Goal: Task Accomplishment & Management: Complete application form

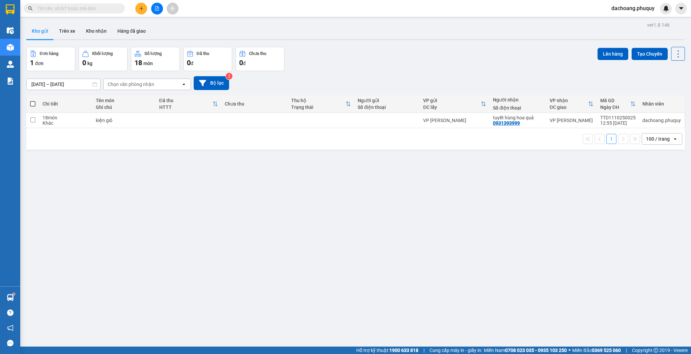
click at [139, 5] on button at bounding box center [141, 9] width 12 height 12
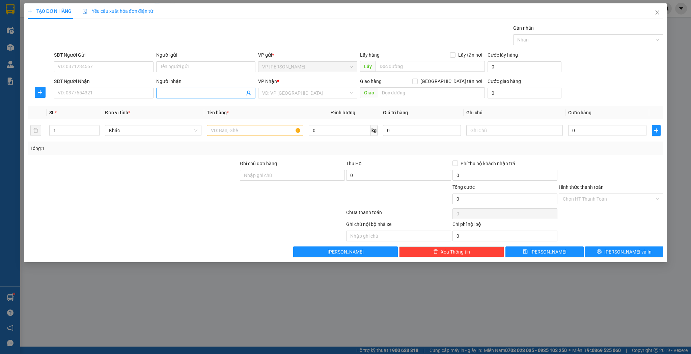
click at [185, 94] on input "Người nhận" at bounding box center [202, 92] width 84 height 7
type input "d"
type input "đồng hoa quả"
click at [181, 104] on div "đồng hoa quả - 0987173173" at bounding box center [205, 106] width 91 height 7
type input "0987173173"
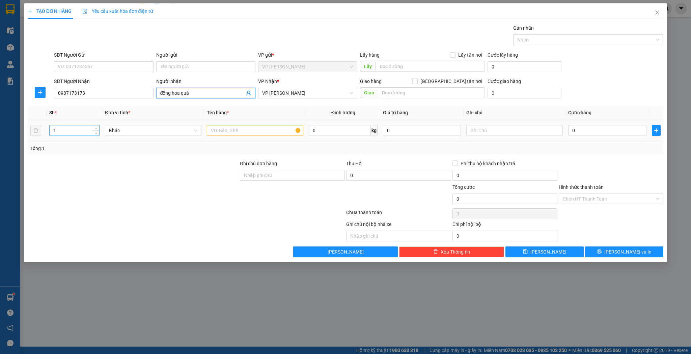
type input "đồng hoa quả"
click at [70, 130] on input "1" at bounding box center [75, 131] width 50 height 10
type input "2"
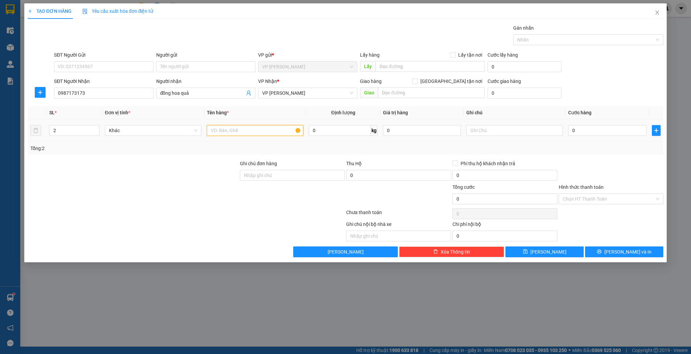
click at [239, 128] on input "text" at bounding box center [255, 130] width 96 height 11
type input "kiện"
click at [564, 131] on td at bounding box center [515, 130] width 102 height 23
click at [581, 123] on td "0" at bounding box center [606, 130] width 83 height 23
click at [582, 128] on input "0" at bounding box center [607, 130] width 78 height 11
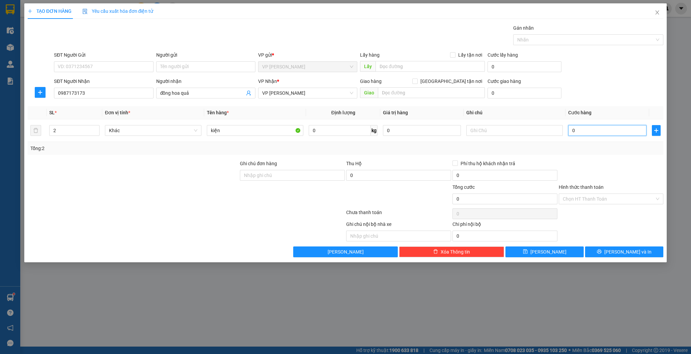
type input "4"
type input "40"
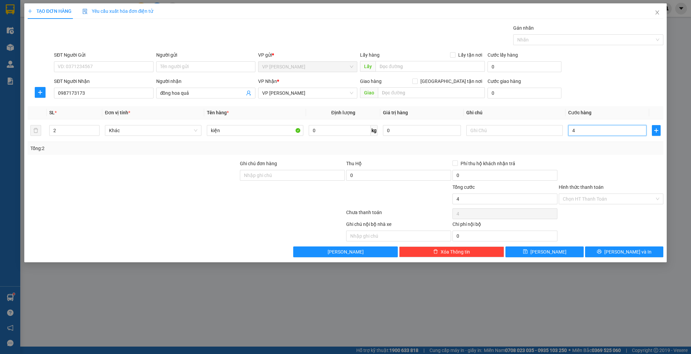
type input "40"
type input "40.000"
click at [553, 252] on button "[PERSON_NAME]" at bounding box center [544, 252] width 78 height 11
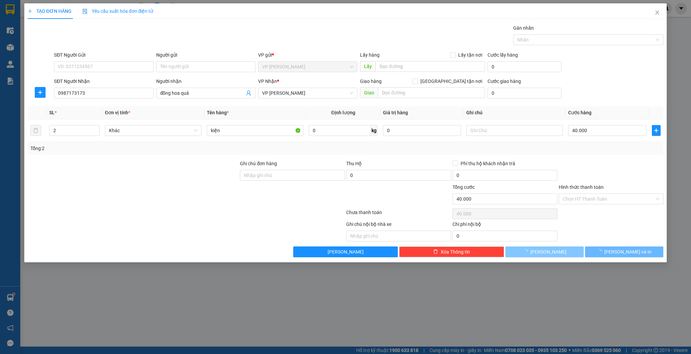
type input "1"
type input "0"
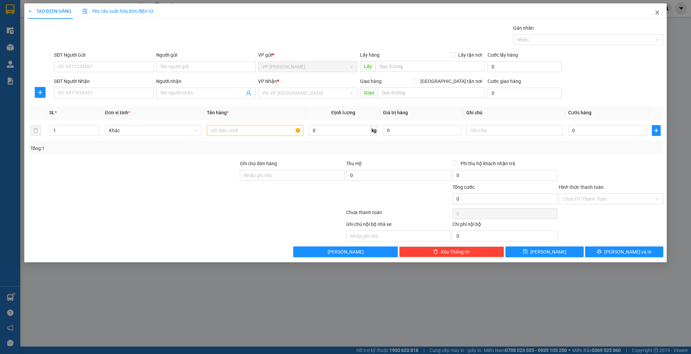
click at [656, 13] on icon "close" at bounding box center [657, 12] width 5 height 5
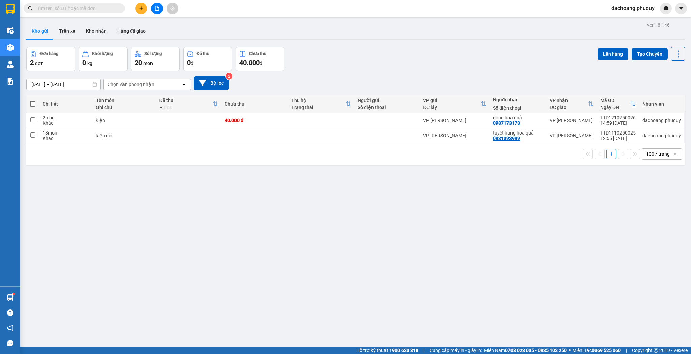
click at [137, 8] on button at bounding box center [141, 9] width 12 height 12
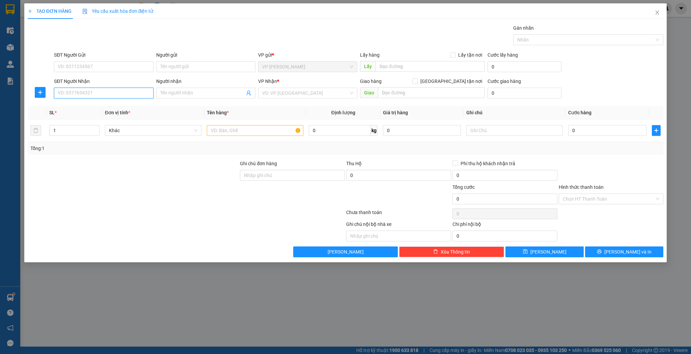
click at [102, 94] on input "SĐT Người Nhận" at bounding box center [103, 93] width 99 height 11
click at [110, 108] on div "0967100779 - [PERSON_NAME]" at bounding box center [103, 106] width 91 height 7
type input "0967100779"
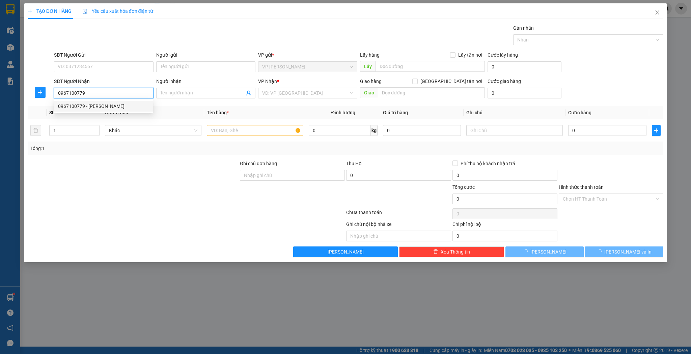
type input "[PERSON_NAME]"
type input "hương khê"
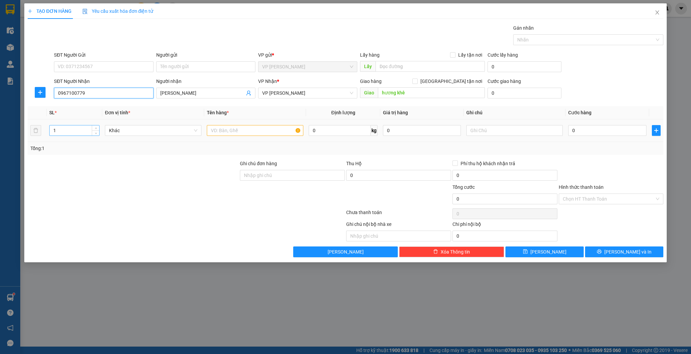
type input "0967100779"
click at [79, 129] on input "1" at bounding box center [75, 131] width 50 height 10
click at [80, 129] on input "1" at bounding box center [75, 131] width 50 height 10
click at [237, 124] on div at bounding box center [255, 130] width 96 height 13
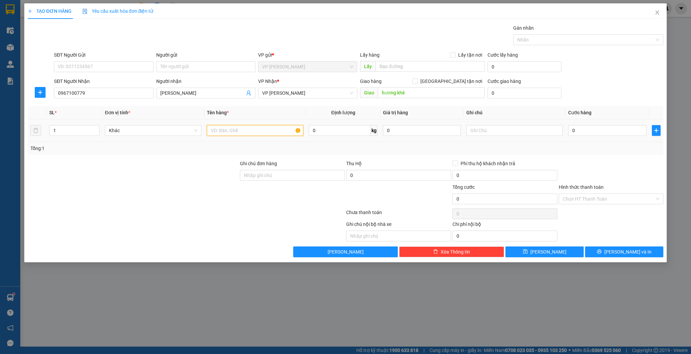
click at [236, 128] on input "text" at bounding box center [255, 130] width 96 height 11
type input "kiện"
click at [581, 138] on td "0" at bounding box center [606, 130] width 83 height 23
click at [581, 132] on input "0" at bounding box center [607, 130] width 78 height 11
type input "3"
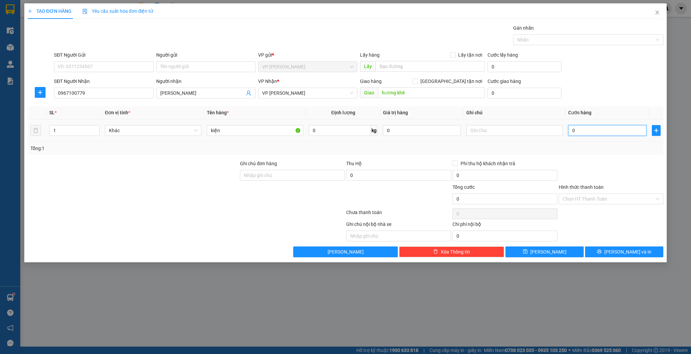
type input "3"
type input "30"
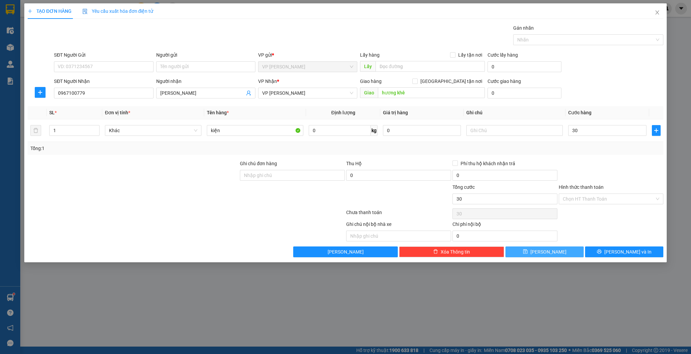
type input "30.000"
click at [544, 247] on button "[PERSON_NAME]" at bounding box center [544, 252] width 78 height 11
type input "0"
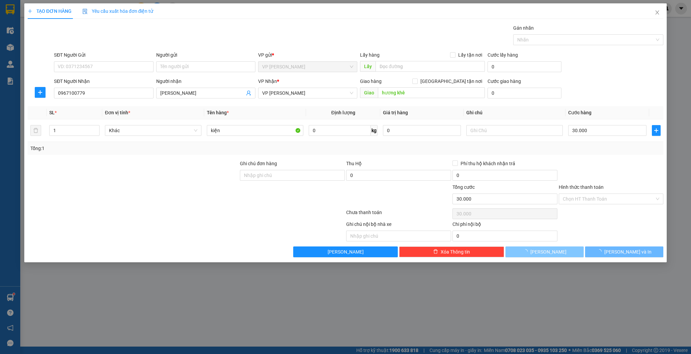
type input "0"
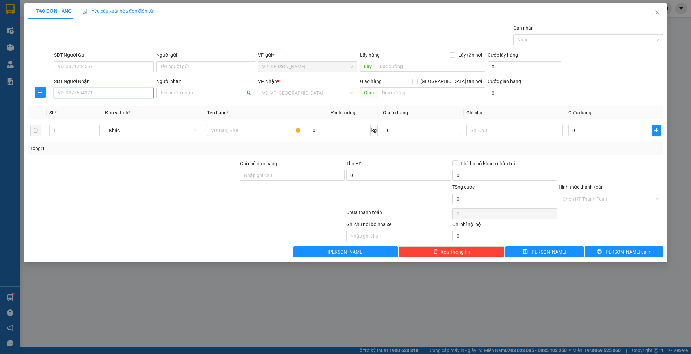
click at [108, 93] on input "SĐT Người Nhận" at bounding box center [103, 93] width 99 height 11
click at [107, 119] on div "0915612386 - [PERSON_NAME]" at bounding box center [103, 116] width 91 height 7
type input "0915612386"
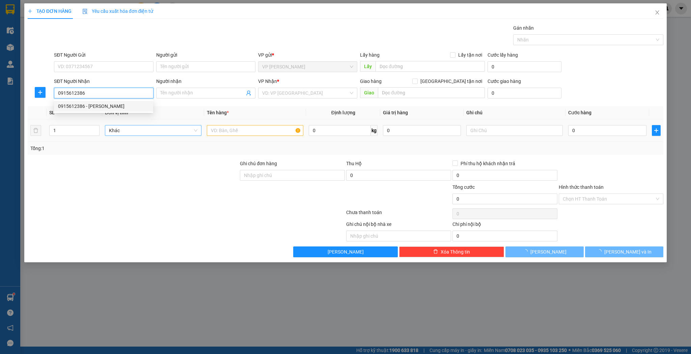
type input "[PERSON_NAME]"
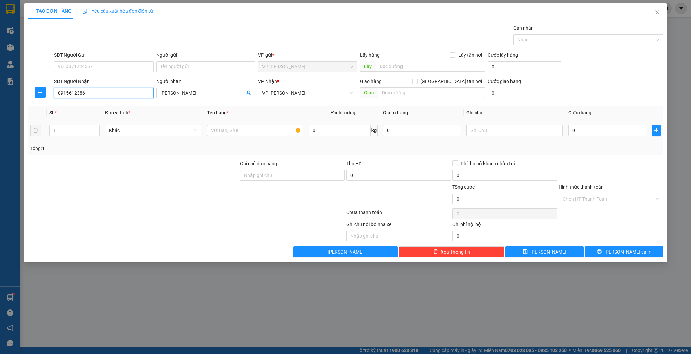
type input "0915612386"
click at [224, 134] on input "text" at bounding box center [255, 130] width 96 height 11
type input "kiện"
click at [602, 129] on input "0" at bounding box center [607, 130] width 78 height 11
type input "3"
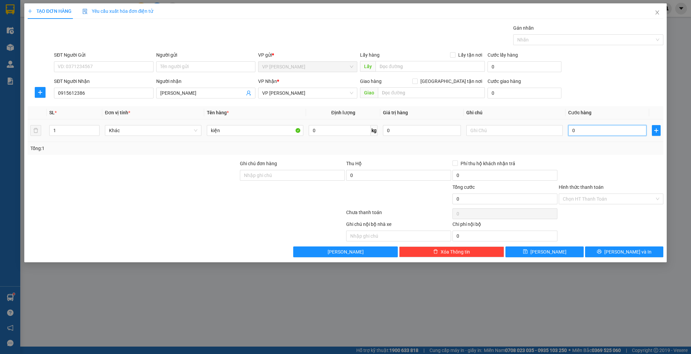
type input "3"
type input "30"
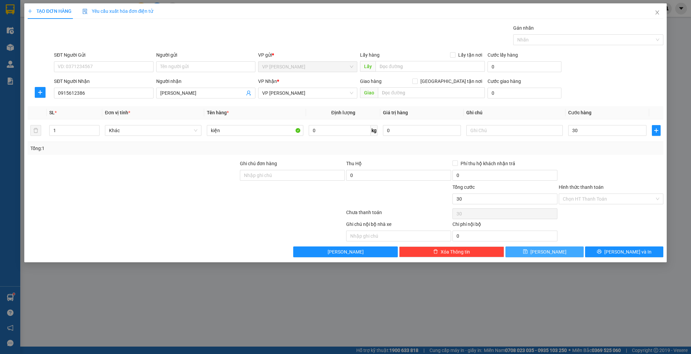
type input "30.000"
click at [553, 253] on button "[PERSON_NAME]" at bounding box center [544, 252] width 78 height 11
type input "0"
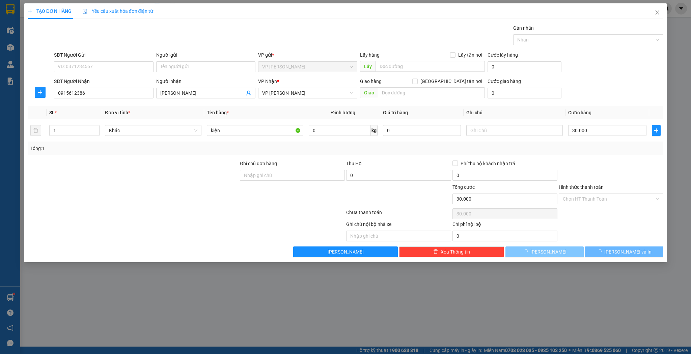
type input "0"
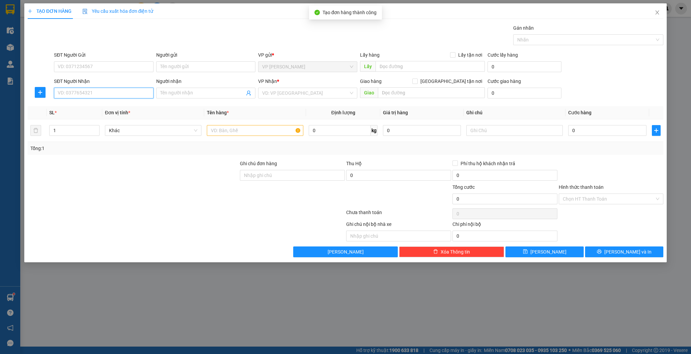
click at [128, 93] on input "SĐT Người Nhận" at bounding box center [103, 93] width 99 height 11
click at [114, 107] on div "0976246589 - c huế trần" at bounding box center [103, 106] width 91 height 7
type input "0976246589"
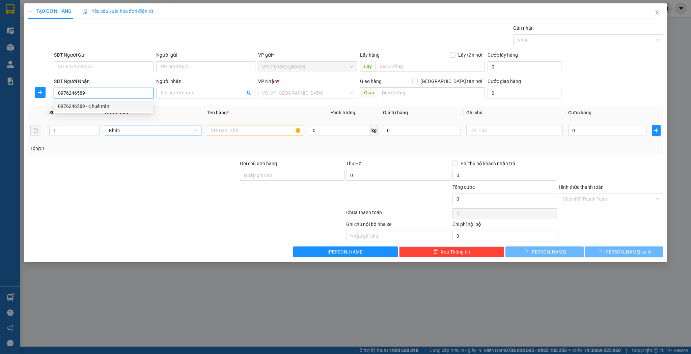
type input "c huế trần"
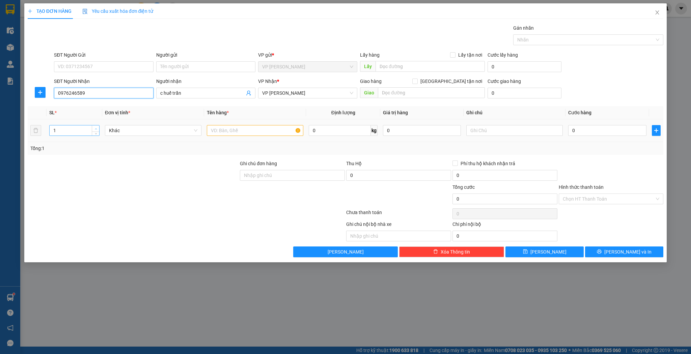
type input "0976246589"
type input "2"
click at [95, 128] on icon "up" at bounding box center [96, 129] width 2 height 2
click at [237, 130] on input "text" at bounding box center [255, 130] width 96 height 11
type input "kiện"
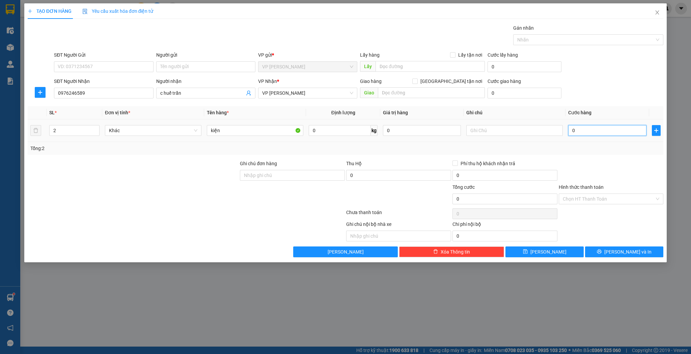
click at [583, 132] on input "0" at bounding box center [607, 130] width 78 height 11
type input "3"
type input "0"
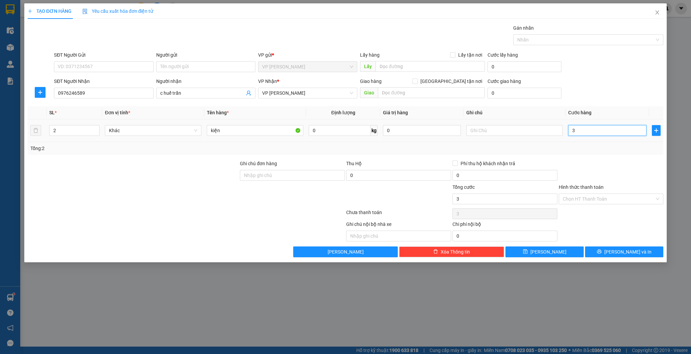
type input "0"
type input "06"
type input "6"
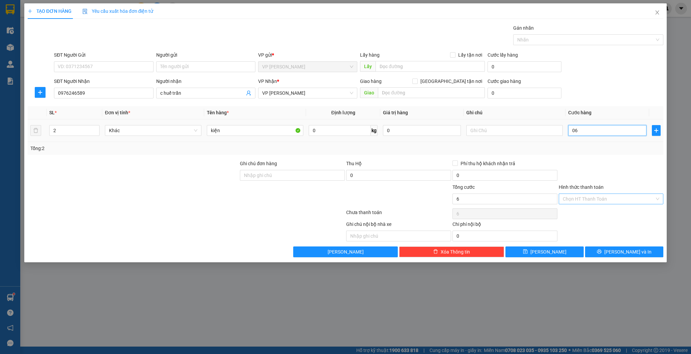
type input "060"
type input "60"
type input "60.000"
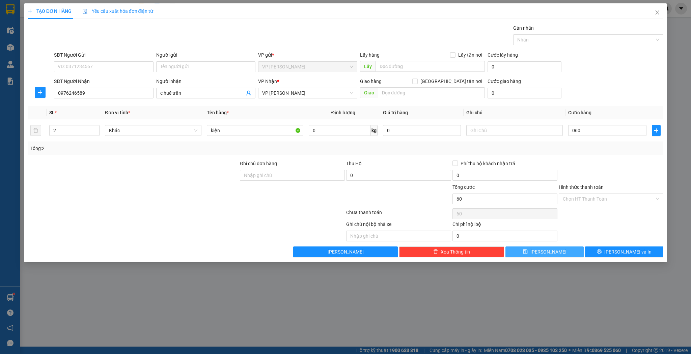
type input "60.000"
click at [554, 255] on button "[PERSON_NAME]" at bounding box center [544, 252] width 78 height 11
type input "1"
type input "0"
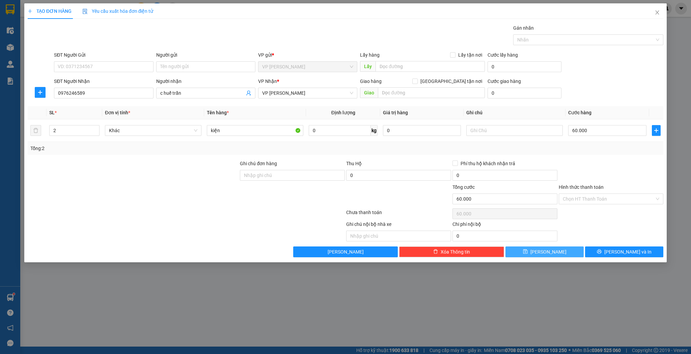
type input "0"
click at [170, 95] on input "Người nhận" at bounding box center [202, 92] width 84 height 7
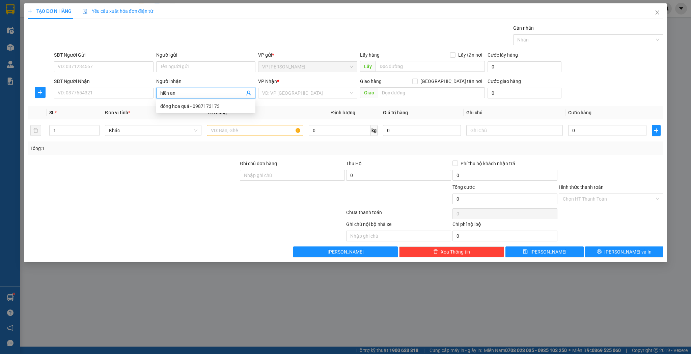
type input "hiền anh"
click at [186, 104] on div "hiền anh - 0987367039" at bounding box center [205, 106] width 91 height 7
type input "0987367039"
type input "hồng lỉnh"
type input "hiền anh"
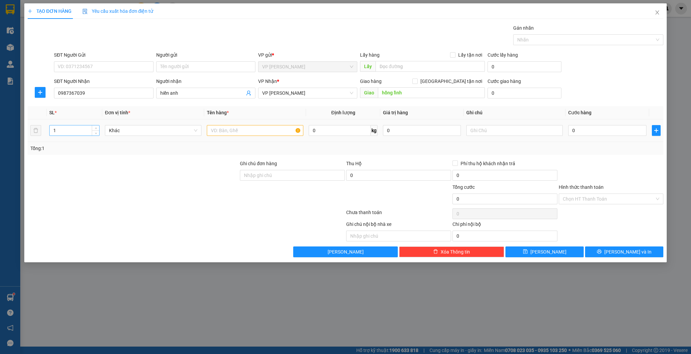
drag, startPoint x: 83, startPoint y: 124, endPoint x: 88, endPoint y: 125, distance: 4.8
click at [83, 124] on div "1" at bounding box center [74, 130] width 50 height 13
type input "2"
click at [95, 128] on icon "up" at bounding box center [96, 129] width 2 height 2
click at [224, 128] on input "text" at bounding box center [255, 130] width 96 height 11
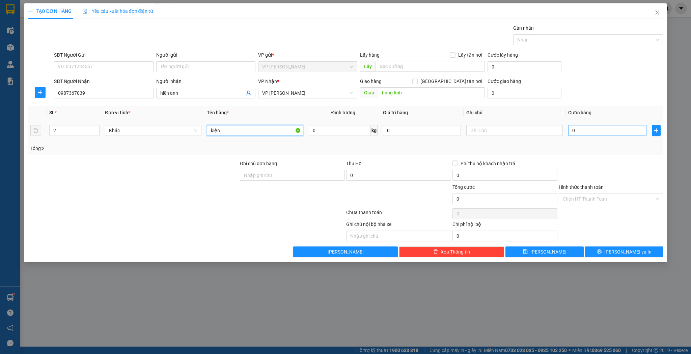
type input "kiện"
type input "6"
type input "60"
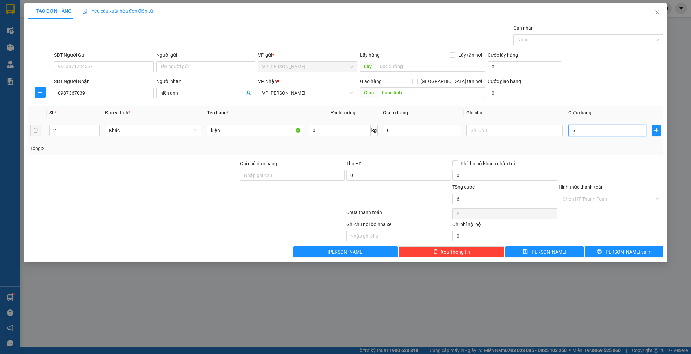
type input "60"
type input "60.000"
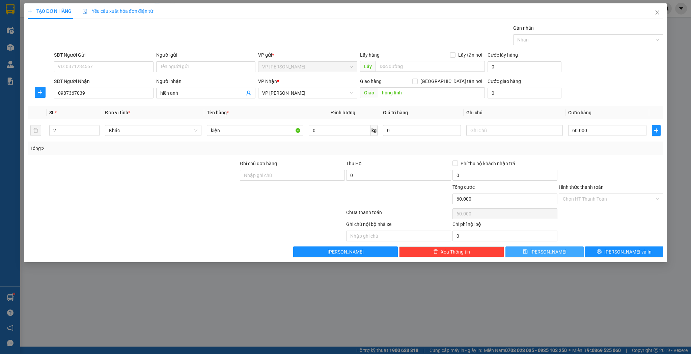
click at [556, 252] on button "[PERSON_NAME]" at bounding box center [544, 252] width 78 height 11
type input "1"
type input "0"
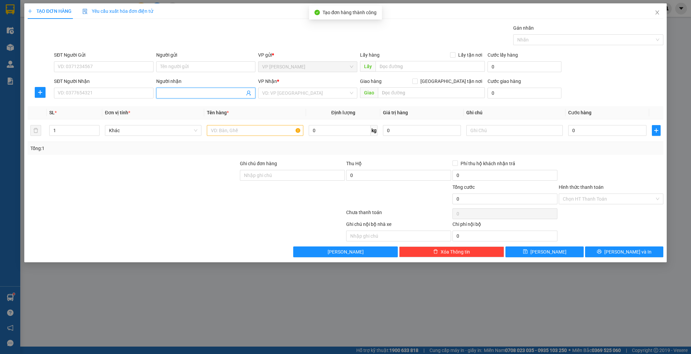
click at [186, 89] on input "Người nhận" at bounding box center [202, 92] width 84 height 7
type input "huy sáng"
click at [184, 109] on div "huy sáng - 0948251987" at bounding box center [205, 106] width 91 height 7
type input "0948251987"
type input "huy sáng"
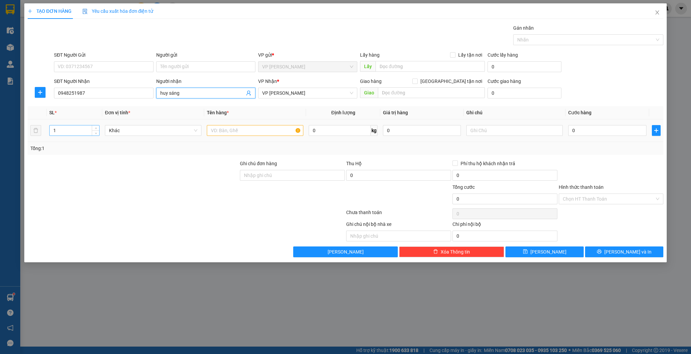
click at [66, 131] on input "1" at bounding box center [75, 131] width 50 height 10
type input "2"
click at [260, 136] on div at bounding box center [255, 130] width 96 height 13
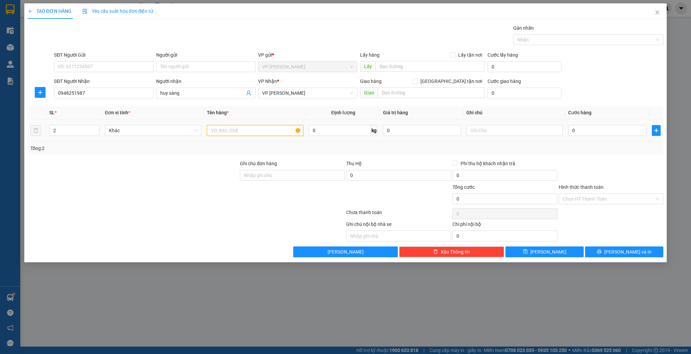
click at [261, 131] on input "text" at bounding box center [255, 130] width 96 height 11
type input "kiện"
click at [68, 126] on input "2" at bounding box center [75, 131] width 50 height 10
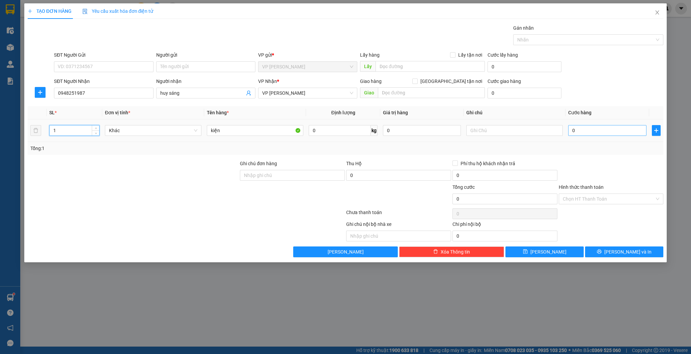
type input "1"
click at [625, 133] on input "0" at bounding box center [607, 130] width 78 height 11
type input "3"
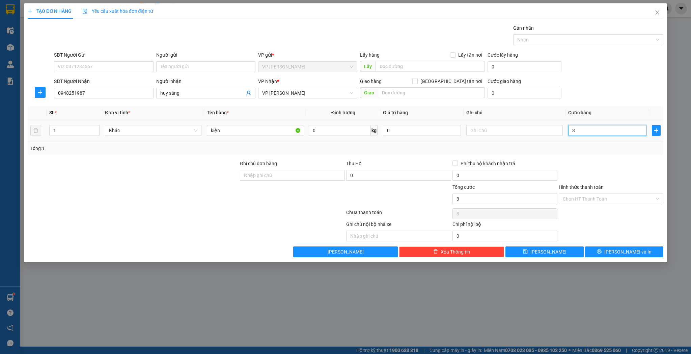
type input "30"
type input "30.000"
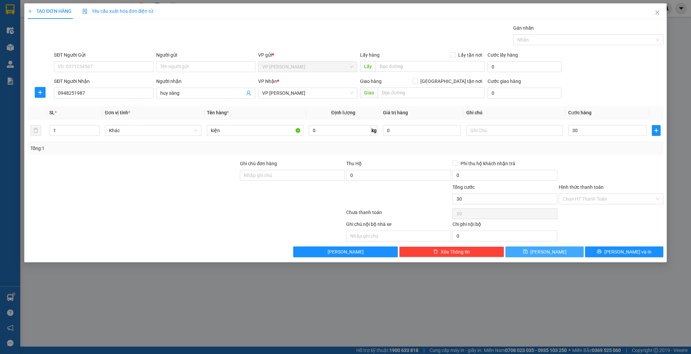
type input "30.000"
click at [565, 251] on button "[PERSON_NAME]" at bounding box center [544, 252] width 78 height 11
type input "0"
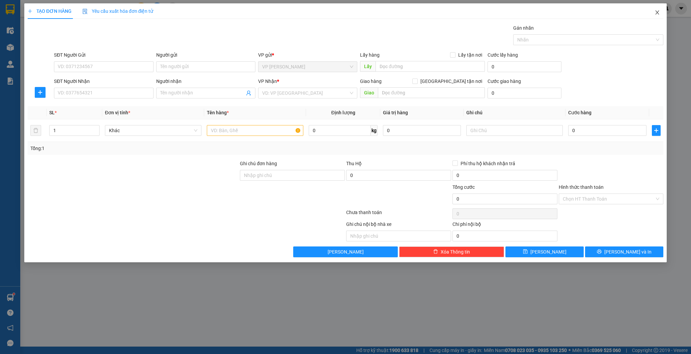
click at [661, 15] on span "Close" at bounding box center [657, 12] width 19 height 19
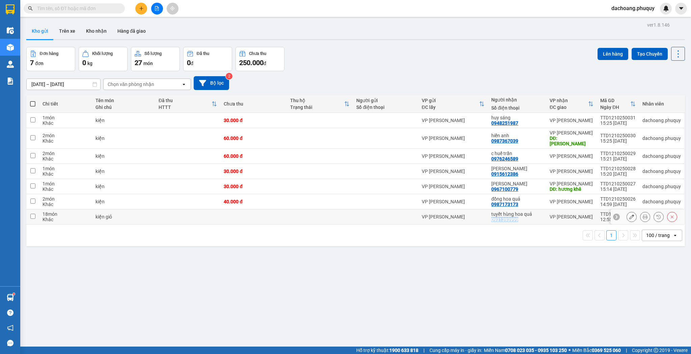
drag, startPoint x: 510, startPoint y: 214, endPoint x: 490, endPoint y: 217, distance: 20.8
click at [490, 217] on td "tuyết hùng hoa quả 0931393999" at bounding box center [517, 217] width 58 height 15
checkbox input "true"
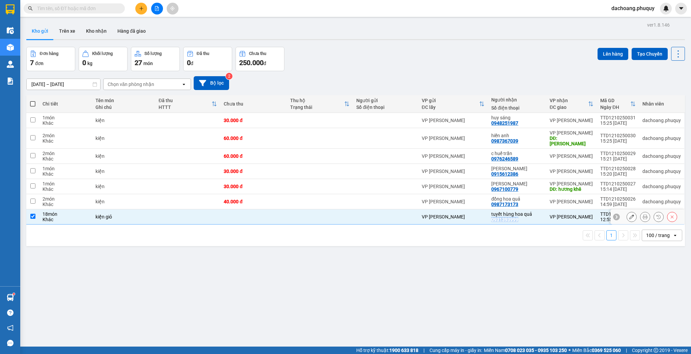
copy div "0931393999"
click at [627, 212] on button at bounding box center [631, 217] width 9 height 12
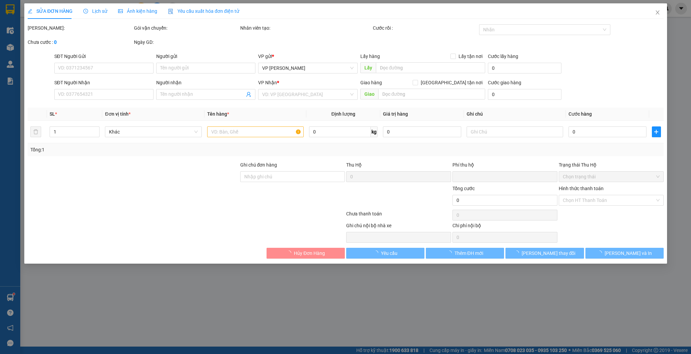
type input "0931393999"
type input "tuyết hùng hoa quả"
type input "0"
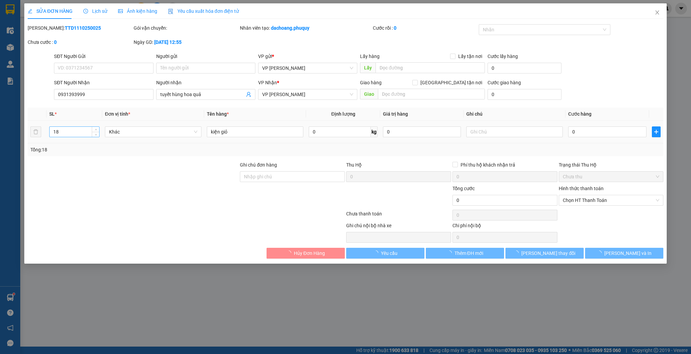
click at [81, 133] on input "18" at bounding box center [75, 132] width 50 height 10
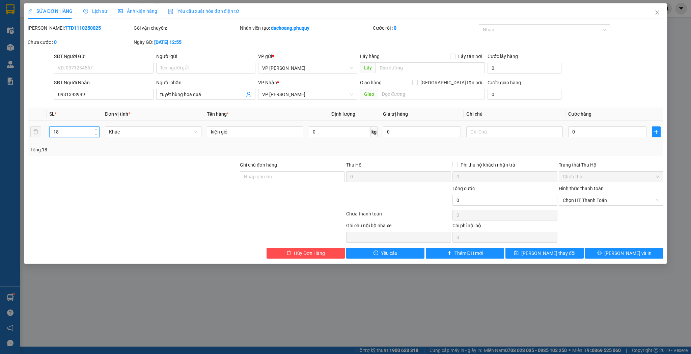
click at [81, 133] on input "18" at bounding box center [75, 132] width 50 height 10
type input "8"
drag, startPoint x: 531, startPoint y: 250, endPoint x: 525, endPoint y: 250, distance: 5.7
click at [530, 250] on button "[PERSON_NAME] thay đổi" at bounding box center [544, 253] width 78 height 11
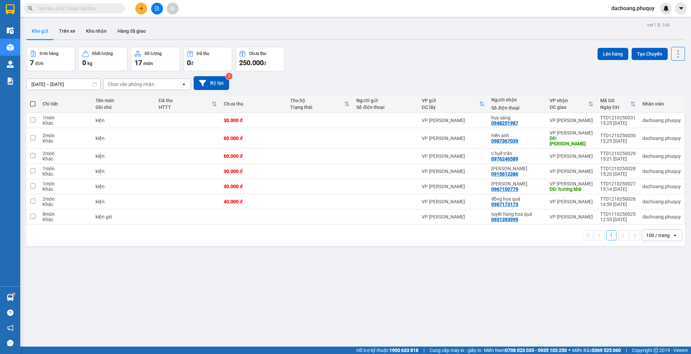
click at [33, 104] on span at bounding box center [32, 103] width 5 height 5
click at [33, 101] on input "checkbox" at bounding box center [33, 101] width 0 height 0
checkbox input "true"
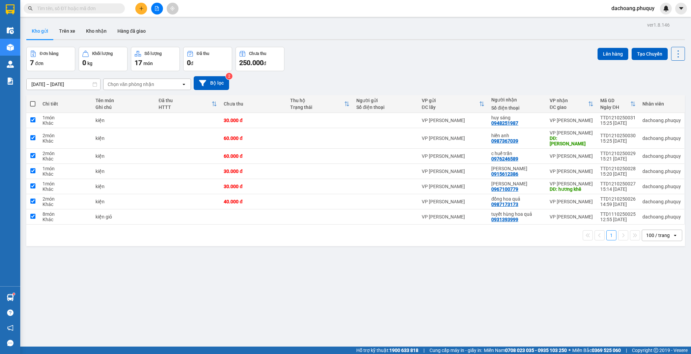
checkbox input "true"
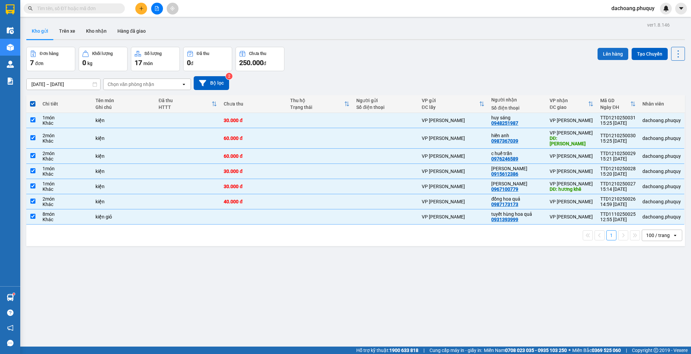
click at [610, 50] on button "Lên hàng" at bounding box center [613, 54] width 31 height 12
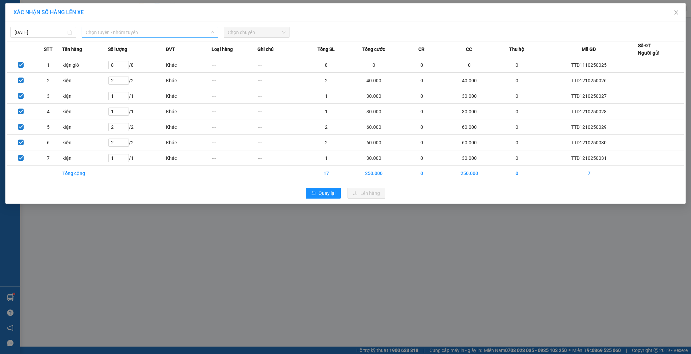
click at [186, 27] on span "Chọn tuyến - nhóm tuyến" at bounding box center [150, 32] width 129 height 10
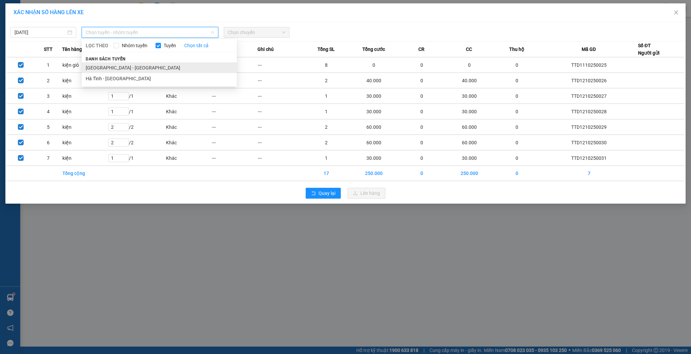
click at [121, 65] on li "[GEOGRAPHIC_DATA] - [GEOGRAPHIC_DATA]" at bounding box center [159, 67] width 155 height 11
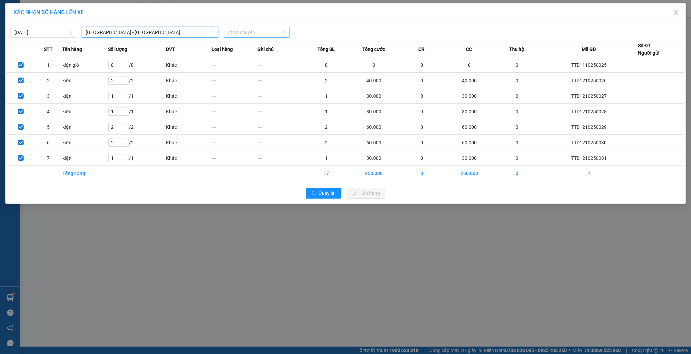
click at [271, 32] on span "Chọn chuyến" at bounding box center [257, 32] width 58 height 10
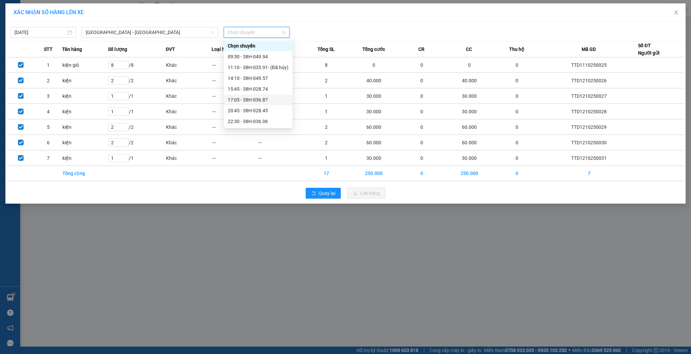
click at [259, 100] on div "17:05 - 38H-036.87" at bounding box center [258, 99] width 61 height 7
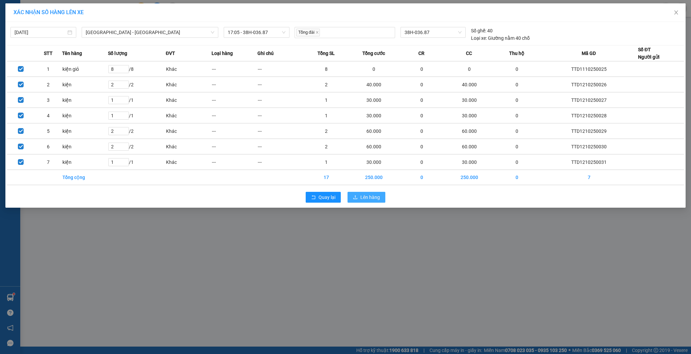
click at [369, 200] on span "Lên hàng" at bounding box center [370, 197] width 20 height 7
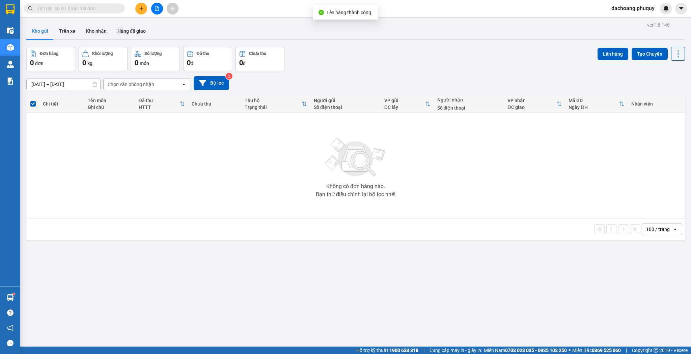
click at [139, 11] on button at bounding box center [141, 9] width 12 height 12
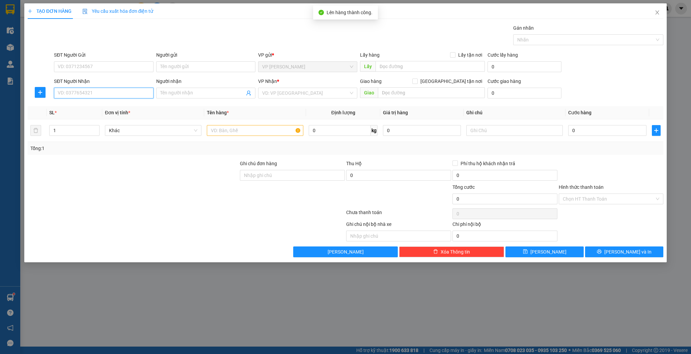
click at [122, 91] on input "SĐT Người Nhận" at bounding box center [103, 93] width 99 height 11
paste input "0931393999"
type input "0931393999"
click at [105, 105] on div "0931393999 - tuyết hùng hoa quả" at bounding box center [103, 106] width 91 height 7
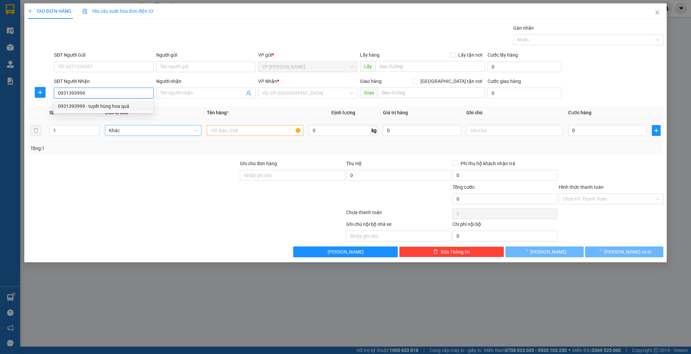
type input "tuyết hùng hoa quả"
type input "0931393999"
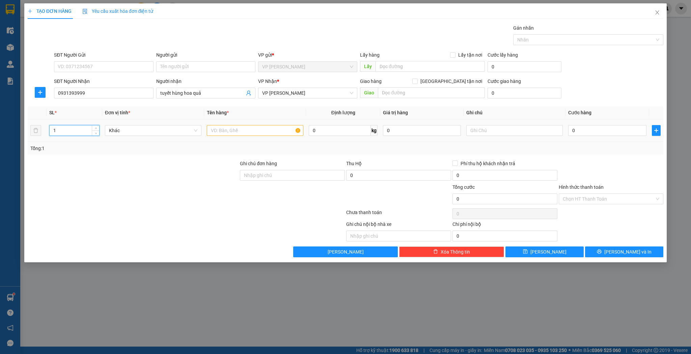
click at [81, 129] on input "1" at bounding box center [75, 131] width 50 height 10
type input "10"
click at [223, 127] on input "text" at bounding box center [255, 130] width 96 height 11
type input "kiện giỏ"
click at [548, 254] on span "[PERSON_NAME]" at bounding box center [548, 251] width 36 height 7
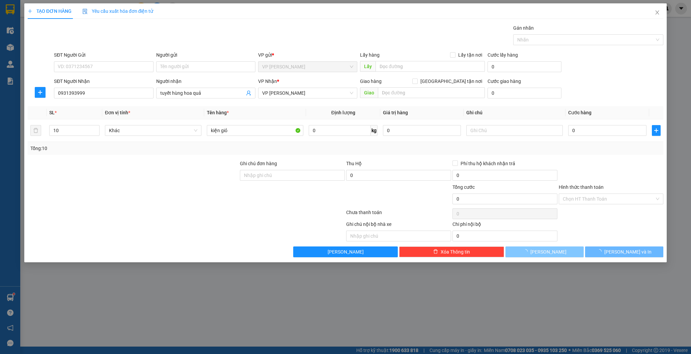
type input "1"
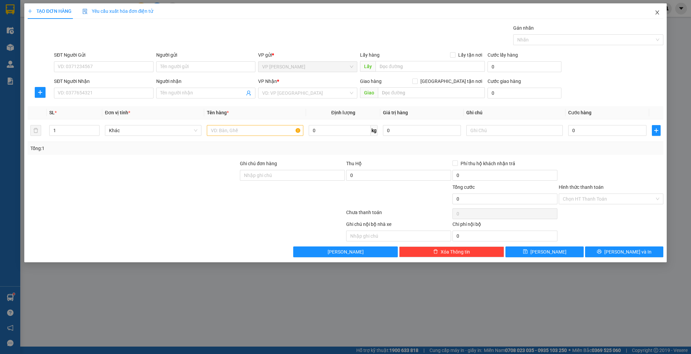
click at [653, 16] on span "Close" at bounding box center [657, 12] width 19 height 19
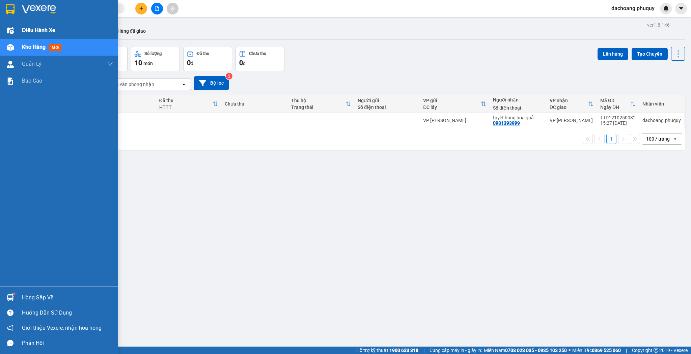
click at [6, 28] on div at bounding box center [10, 31] width 12 height 12
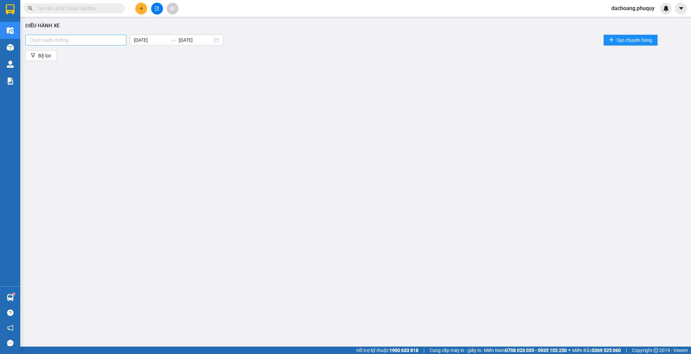
click at [98, 37] on div at bounding box center [76, 40] width 98 height 8
click at [54, 59] on div "Hà Tĩnh - [GEOGRAPHIC_DATA]" at bounding box center [76, 64] width 103 height 11
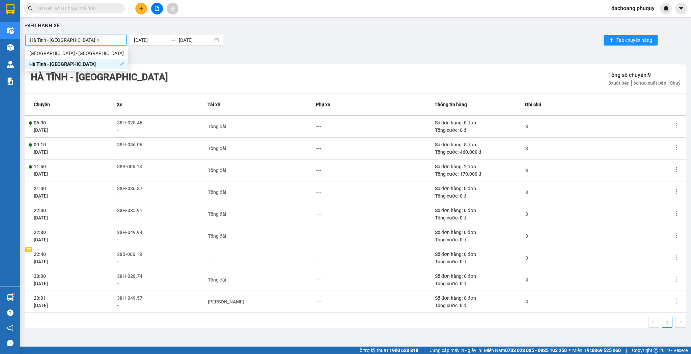
click at [449, 59] on div "Bộ lọc" at bounding box center [355, 55] width 661 height 11
click at [96, 40] on icon "close" at bounding box center [97, 39] width 3 height 3
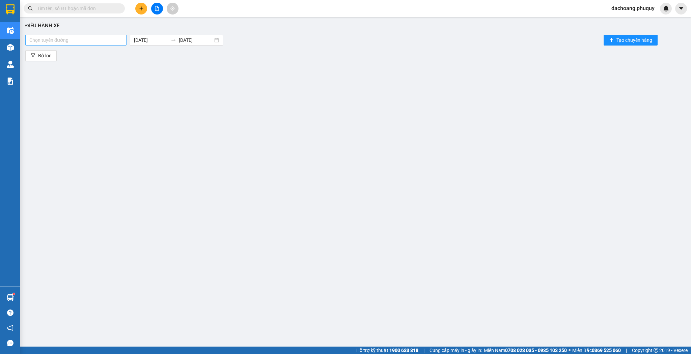
click at [69, 40] on div at bounding box center [76, 40] width 98 height 8
click at [62, 55] on div "[GEOGRAPHIC_DATA] - [GEOGRAPHIC_DATA]" at bounding box center [76, 53] width 94 height 7
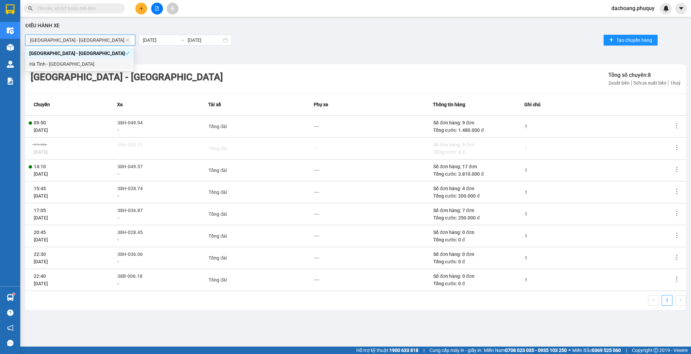
click at [677, 213] on icon "more" at bounding box center [676, 213] width 7 height 7
click at [673, 216] on tr "17:05 [DATE] 38H-036.87 - Tổng đài --- Số đơn hàng: 7 đơn Tổng cước: 250.000 đ 1" at bounding box center [355, 214] width 661 height 22
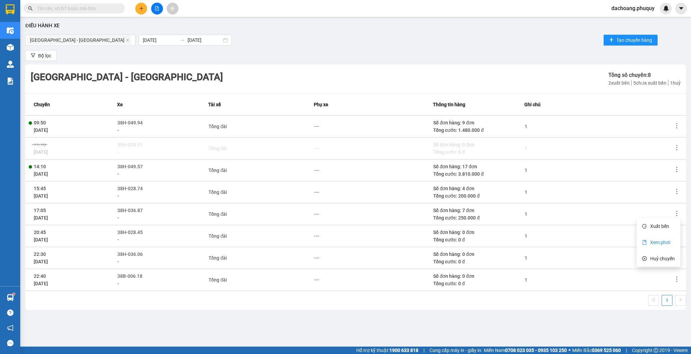
click at [660, 239] on li "Xem phơi" at bounding box center [659, 242] width 44 height 13
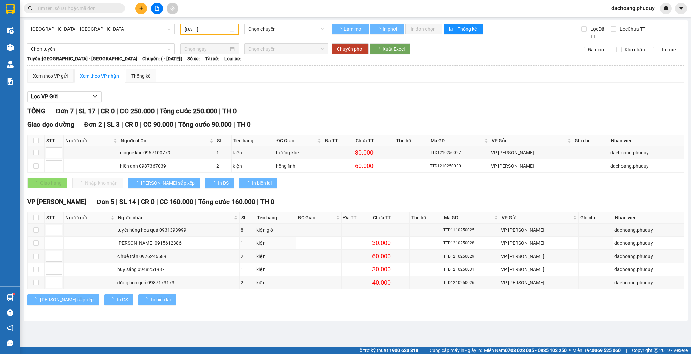
type input "[DATE]"
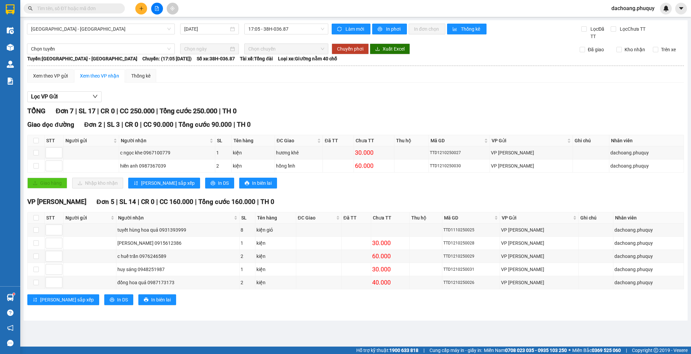
click at [138, 8] on button at bounding box center [141, 9] width 12 height 12
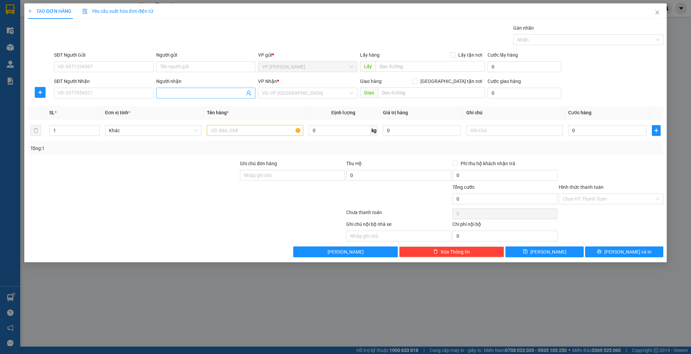
click at [190, 94] on input "Người nhận" at bounding box center [202, 92] width 84 height 7
type input "d"
type input "đ"
type input "d"
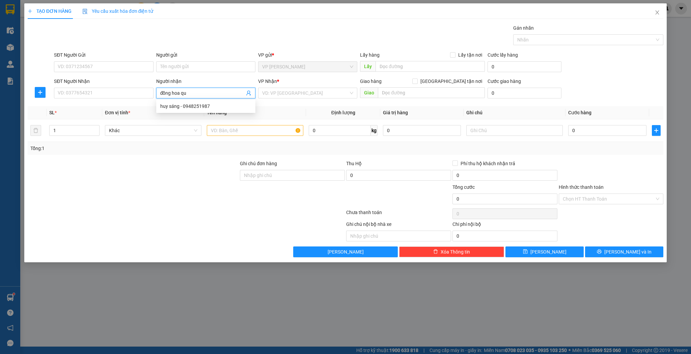
type input "đồng hoa quả"
click at [199, 108] on div "đồng hoa quả - 0987173173" at bounding box center [205, 106] width 91 height 7
type input "0987173173"
type input "đồng hoa quả"
click at [75, 132] on input "1" at bounding box center [75, 131] width 50 height 10
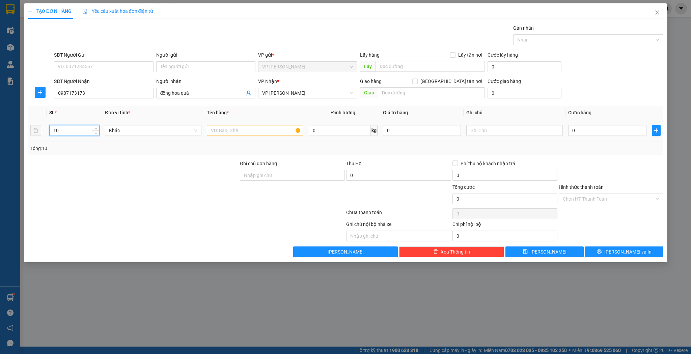
type input "10"
click at [215, 127] on input "text" at bounding box center [255, 130] width 96 height 11
type input "kiện"
click at [584, 134] on input "0" at bounding box center [607, 130] width 78 height 11
type input "2"
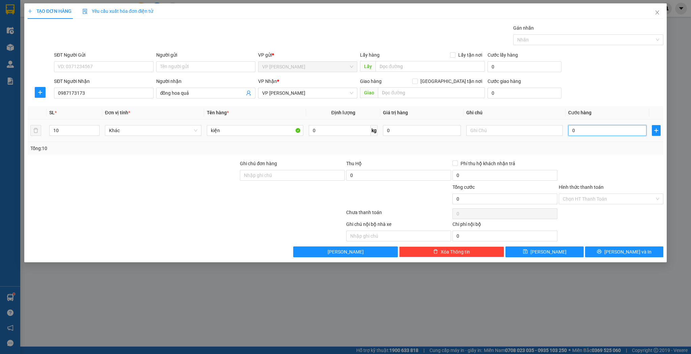
type input "2"
type input "20"
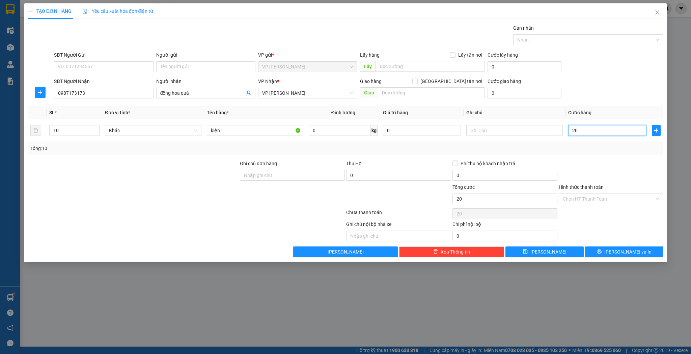
type input "200"
type input "200.000"
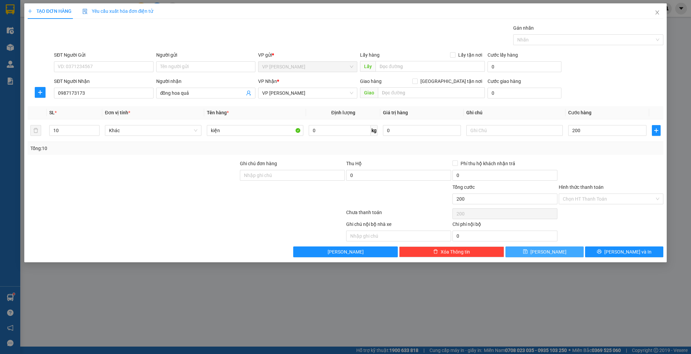
type input "200.000"
click at [571, 250] on button "[PERSON_NAME]" at bounding box center [544, 252] width 78 height 11
type input "1"
type input "0"
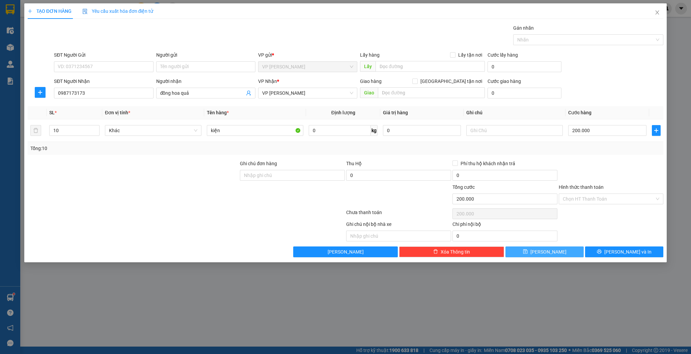
type input "0"
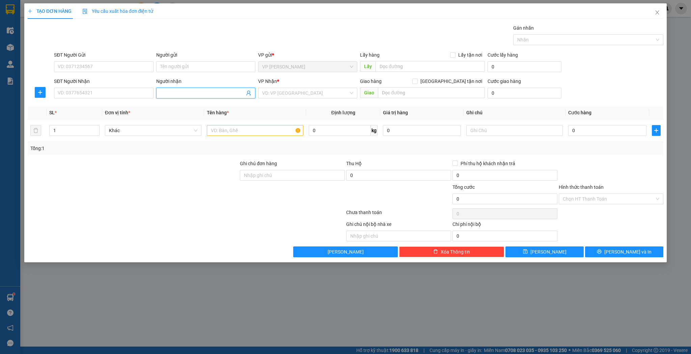
click at [198, 96] on input "Người nhận" at bounding box center [202, 92] width 84 height 7
click at [73, 90] on input "SĐT Người Nhận" at bounding box center [103, 93] width 99 height 11
click at [100, 105] on div "0904782555 - trung hoa quả" at bounding box center [103, 106] width 91 height 7
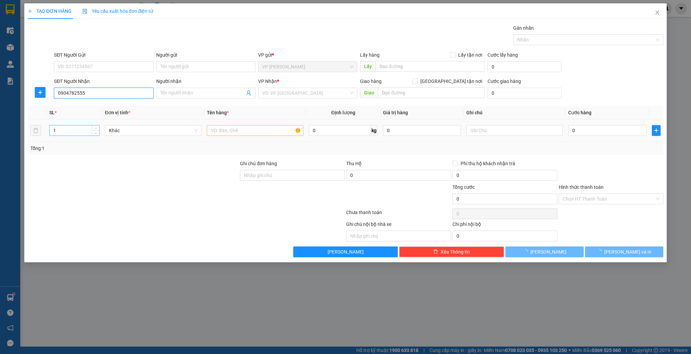
type input "0904782555"
click at [85, 126] on input "1" at bounding box center [75, 131] width 50 height 10
type input "trung hoa quả"
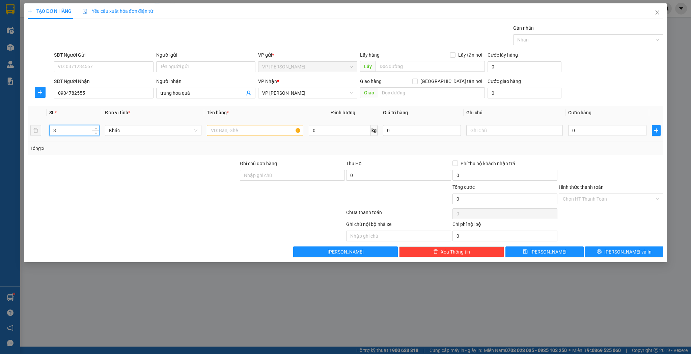
type input "3"
click at [240, 127] on input "text" at bounding box center [255, 130] width 96 height 11
type input "k"
type input "kiện"
click at [609, 131] on input "0" at bounding box center [607, 130] width 78 height 11
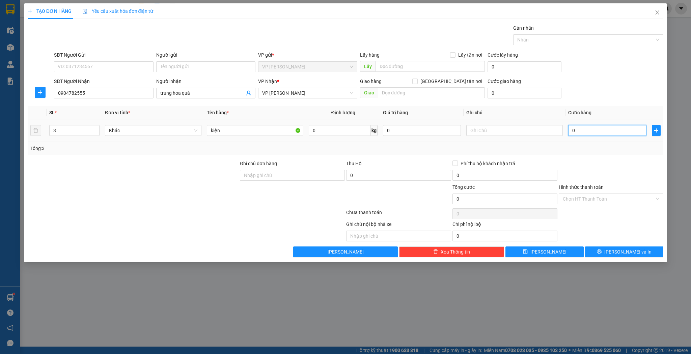
type input "9"
type input "90"
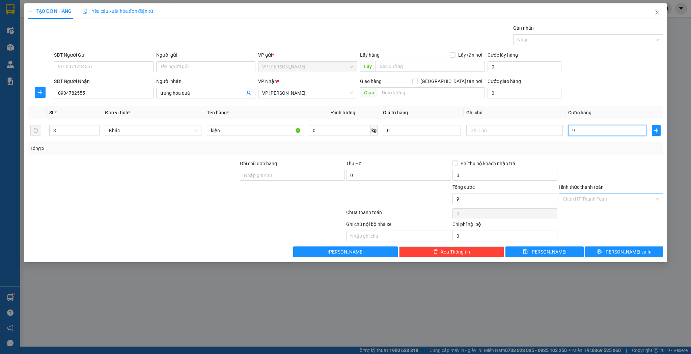
type input "90"
type input "90.000"
click at [560, 251] on button "[PERSON_NAME]" at bounding box center [544, 252] width 78 height 11
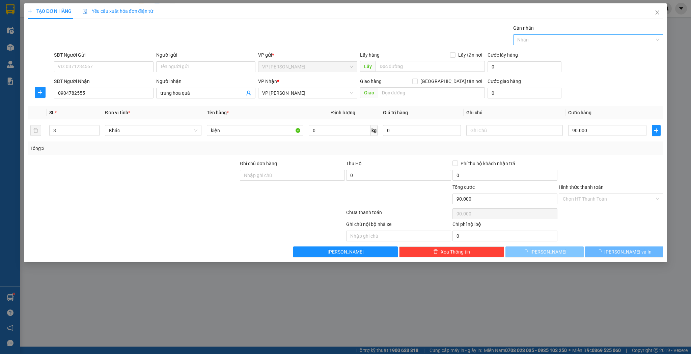
type input "1"
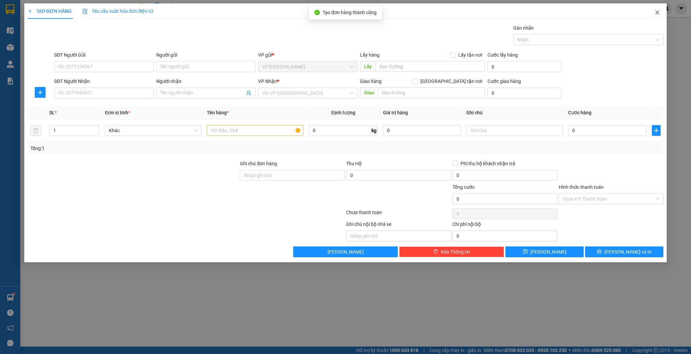
click at [658, 15] on icon "close" at bounding box center [657, 12] width 5 height 5
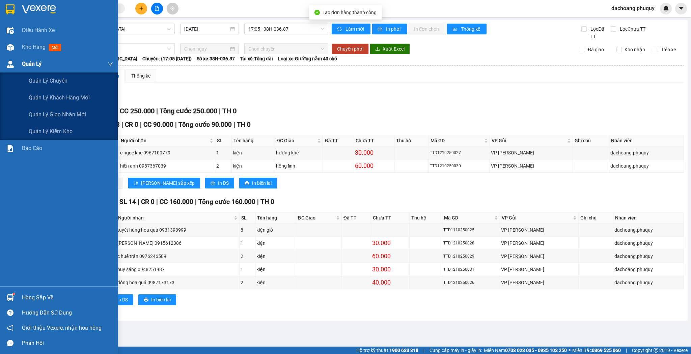
click at [11, 62] on img at bounding box center [10, 64] width 7 height 7
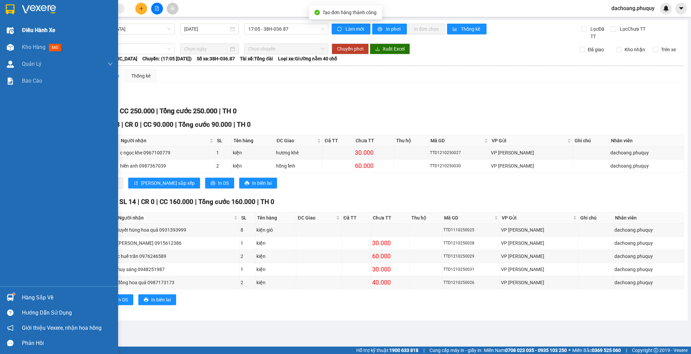
click at [28, 32] on span "Điều hành xe" at bounding box center [38, 30] width 33 height 8
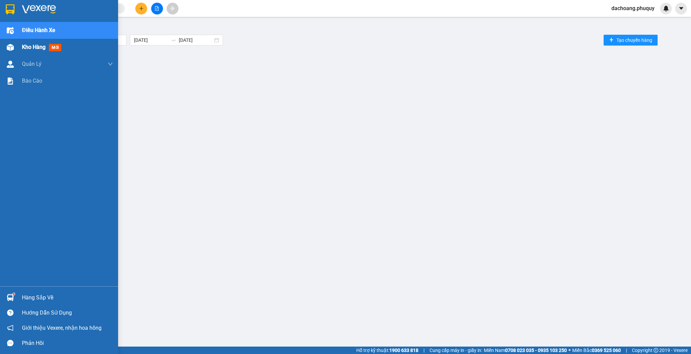
click at [11, 49] on img at bounding box center [10, 47] width 7 height 7
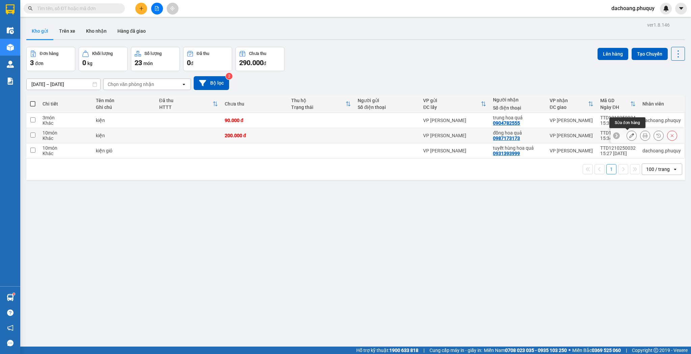
click at [629, 135] on icon at bounding box center [631, 135] width 5 height 5
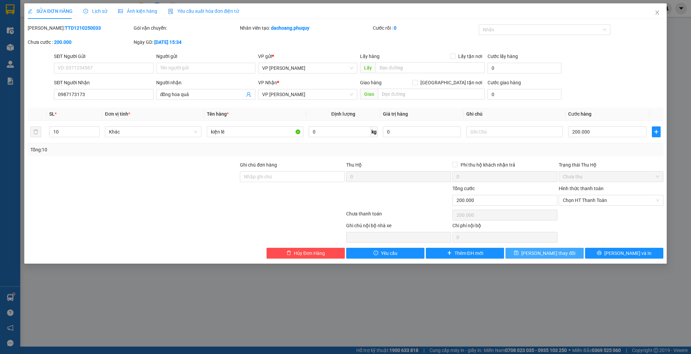
click at [533, 252] on button "[PERSON_NAME] thay đổi" at bounding box center [544, 253] width 78 height 11
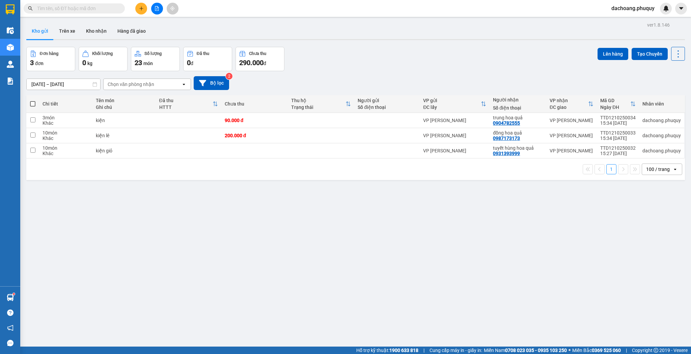
click at [19, 33] on div "Điều hành xe" at bounding box center [10, 30] width 20 height 17
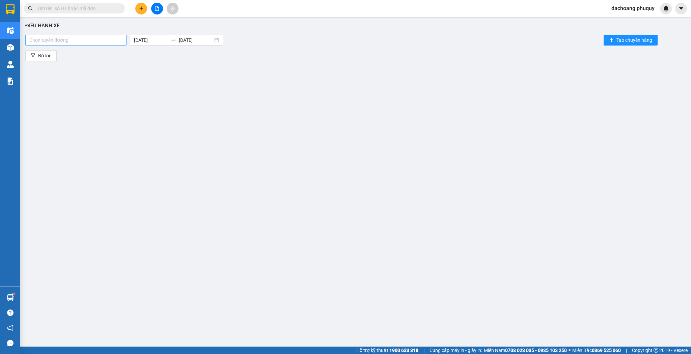
click at [89, 44] on div "Chọn tuyến đường" at bounding box center [75, 40] width 101 height 11
click at [77, 51] on div "[GEOGRAPHIC_DATA] - [GEOGRAPHIC_DATA]" at bounding box center [76, 53] width 94 height 7
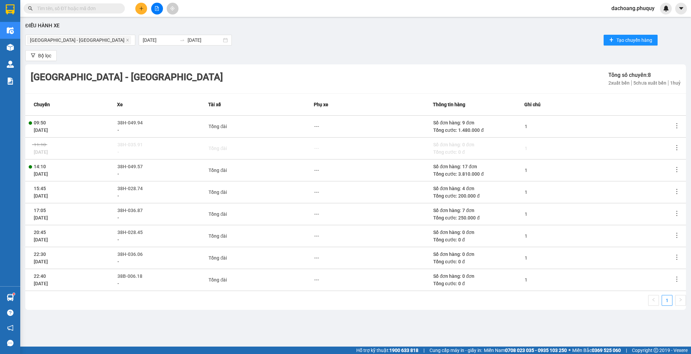
click at [676, 173] on icon "more" at bounding box center [676, 169] width 7 height 7
click at [672, 171] on div "1" at bounding box center [599, 170] width 148 height 7
click at [679, 188] on td at bounding box center [679, 192] width 13 height 22
click at [676, 192] on icon "more" at bounding box center [676, 191] width 7 height 7
click at [664, 217] on li "Xem phơi" at bounding box center [659, 220] width 44 height 13
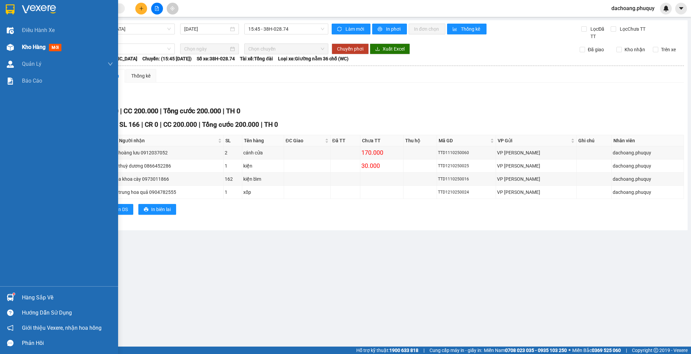
click at [12, 48] on img at bounding box center [10, 47] width 7 height 7
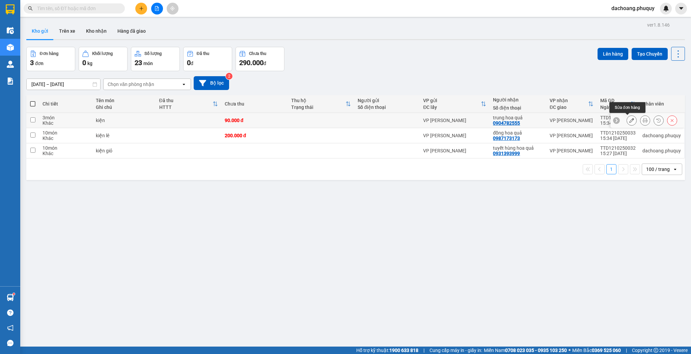
click at [631, 121] on button at bounding box center [631, 121] width 9 height 12
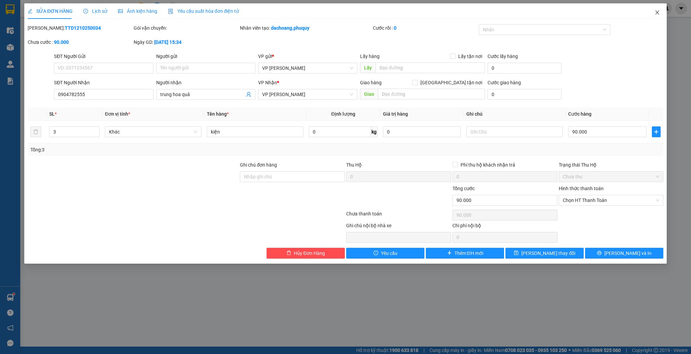
click at [657, 15] on icon "close" at bounding box center [657, 12] width 5 height 5
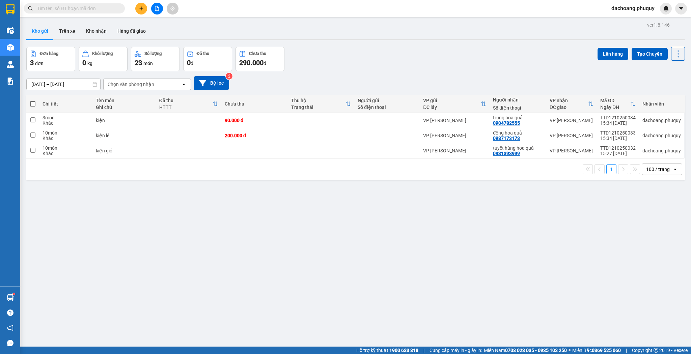
click at [142, 7] on icon "plus" at bounding box center [141, 8] width 5 height 5
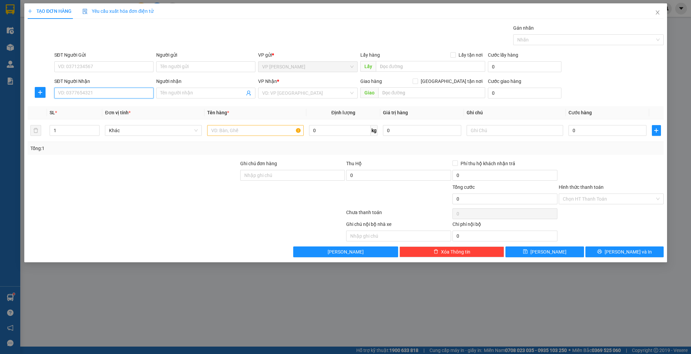
click at [85, 91] on input "SĐT Người Nhận" at bounding box center [103, 93] width 99 height 11
drag, startPoint x: 110, startPoint y: 92, endPoint x: 126, endPoint y: 86, distance: 16.4
click at [110, 92] on input "SĐT Người Nhận" at bounding box center [103, 93] width 99 height 11
click at [125, 109] on div "0944851697 - c sen" at bounding box center [103, 106] width 91 height 7
click at [69, 131] on input "1" at bounding box center [75, 131] width 50 height 10
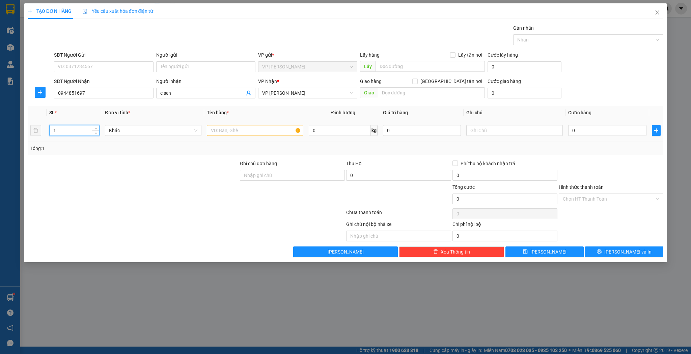
click at [69, 131] on input "1" at bounding box center [75, 131] width 50 height 10
click at [234, 131] on input "text" at bounding box center [255, 130] width 96 height 11
click at [577, 129] on input "0" at bounding box center [607, 130] width 78 height 11
click at [544, 283] on div "TẠO ĐƠN HÀNG Yêu cầu xuất hóa đơn điện tử Transit Pickup Surcharge Ids Transit …" at bounding box center [345, 177] width 691 height 354
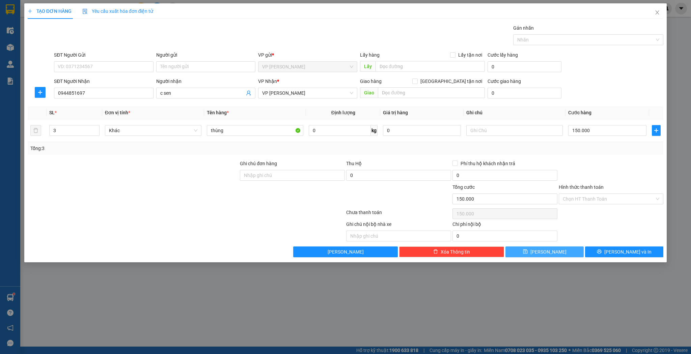
click at [559, 251] on button "[PERSON_NAME]" at bounding box center [544, 252] width 78 height 11
click at [657, 10] on icon "close" at bounding box center [657, 12] width 5 height 5
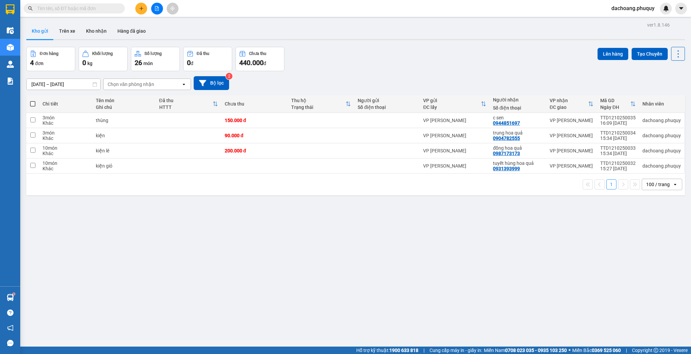
click at [143, 7] on icon "plus" at bounding box center [141, 8] width 5 height 5
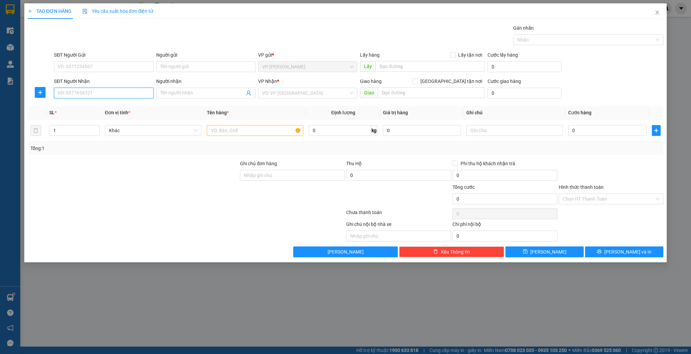
click at [118, 95] on input "SĐT Người Nhận" at bounding box center [103, 93] width 99 height 11
click at [239, 129] on input "text" at bounding box center [255, 130] width 96 height 11
click at [600, 124] on div "0" at bounding box center [607, 130] width 78 height 13
click at [600, 128] on input "0" at bounding box center [607, 130] width 78 height 11
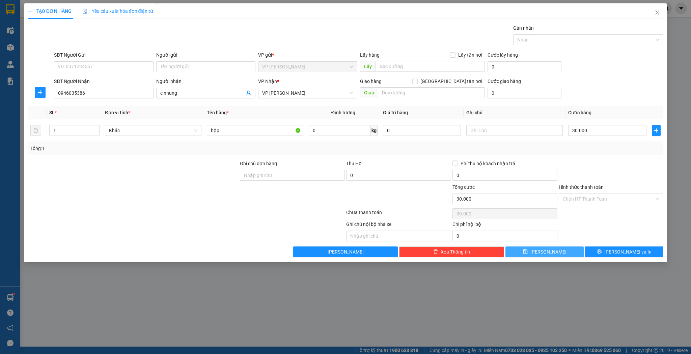
drag, startPoint x: 539, startPoint y: 250, endPoint x: 595, endPoint y: 167, distance: 99.6
click at [528, 250] on icon "save" at bounding box center [525, 251] width 5 height 5
click at [660, 17] on span "Close" at bounding box center [657, 12] width 19 height 19
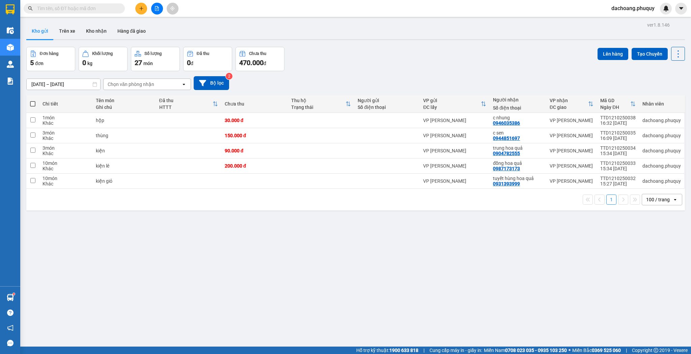
click at [142, 12] on button at bounding box center [141, 9] width 12 height 12
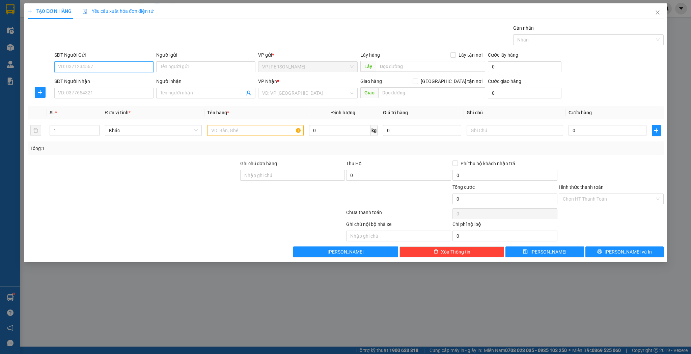
click at [102, 68] on input "SĐT Người Gửi" at bounding box center [103, 66] width 99 height 11
click at [87, 83] on div "SĐT Người Nhận" at bounding box center [103, 81] width 99 height 7
click at [87, 88] on input "SĐT Người Nhận" at bounding box center [103, 93] width 99 height 11
click at [80, 97] on input "SĐT Người Nhận" at bounding box center [103, 93] width 99 height 11
click at [104, 105] on div "0918856605 - a nghĩa" at bounding box center [103, 106] width 91 height 7
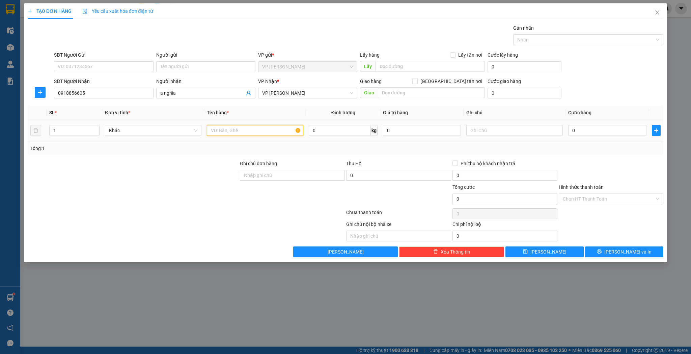
click at [226, 128] on input "text" at bounding box center [255, 130] width 96 height 11
click at [571, 127] on input "0" at bounding box center [607, 130] width 78 height 11
click at [560, 250] on button "[PERSON_NAME]" at bounding box center [544, 252] width 78 height 11
click at [200, 95] on input "Người nhận" at bounding box center [202, 92] width 84 height 7
click at [61, 130] on input "1" at bounding box center [75, 131] width 50 height 10
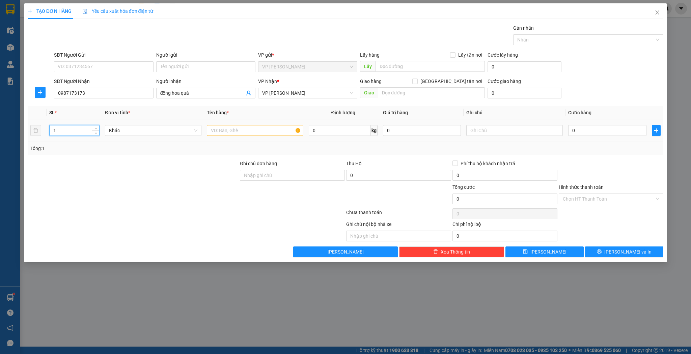
click at [61, 130] on input "1" at bounding box center [75, 131] width 50 height 10
click at [265, 133] on input "text" at bounding box center [255, 130] width 96 height 11
click at [595, 132] on input "0" at bounding box center [607, 130] width 78 height 11
click at [554, 247] on button "[PERSON_NAME]" at bounding box center [544, 252] width 78 height 11
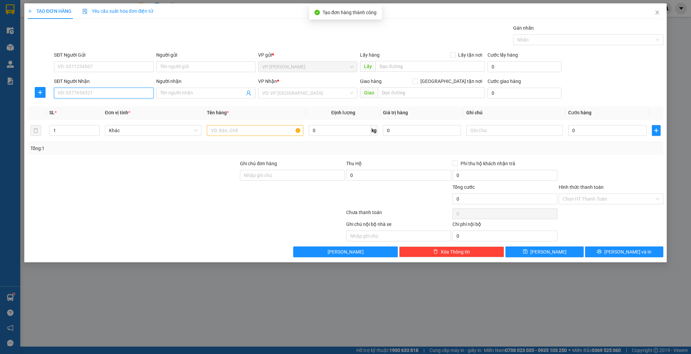
click at [103, 93] on input "SĐT Người Nhận" at bounding box center [103, 93] width 99 height 11
click at [185, 94] on input "Người nhận" at bounding box center [202, 92] width 84 height 7
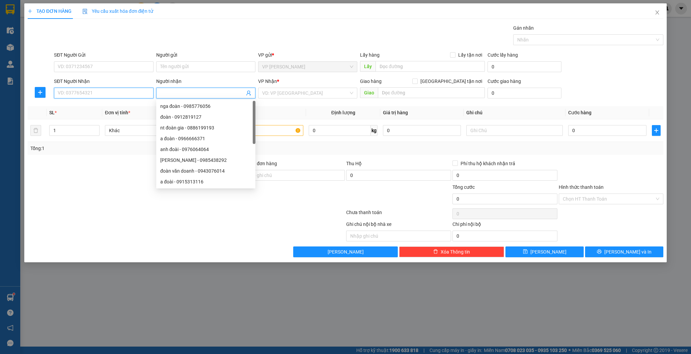
click at [125, 92] on input "SĐT Người Nhận" at bounding box center [103, 93] width 99 height 11
click at [193, 93] on input "Người nhận" at bounding box center [202, 92] width 84 height 7
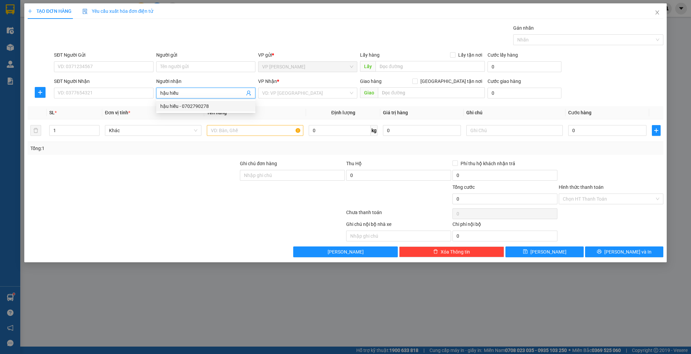
click at [213, 107] on div "hậu hiếu - 0702790278" at bounding box center [205, 106] width 91 height 7
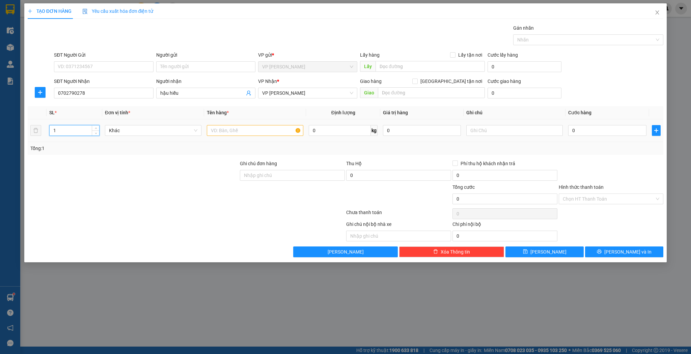
click at [59, 132] on input "1" at bounding box center [75, 131] width 50 height 10
click at [258, 146] on div "Tổng: 3" at bounding box center [148, 148] width 237 height 7
click at [254, 136] on div at bounding box center [255, 130] width 96 height 13
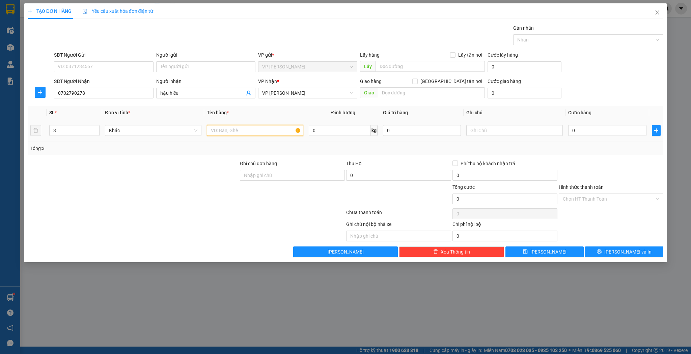
click at [253, 135] on input "text" at bounding box center [255, 130] width 96 height 11
click at [592, 135] on input "0" at bounding box center [607, 130] width 78 height 11
click at [568, 253] on button "[PERSON_NAME]" at bounding box center [544, 252] width 78 height 11
click at [656, 19] on span "Close" at bounding box center [657, 12] width 19 height 19
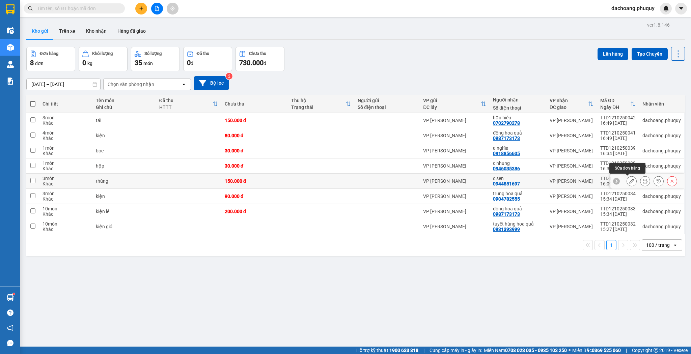
click at [629, 181] on icon at bounding box center [631, 181] width 5 height 5
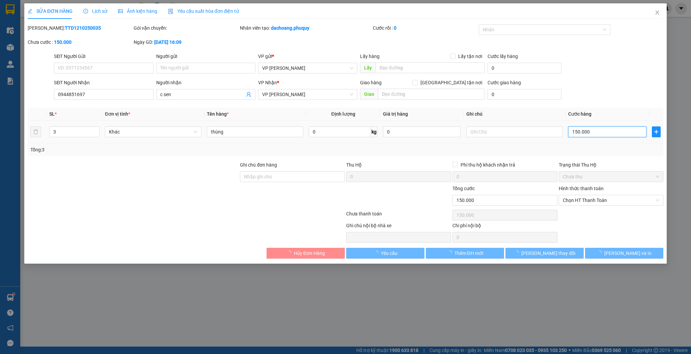
click at [598, 131] on input "150.000" at bounding box center [607, 132] width 78 height 11
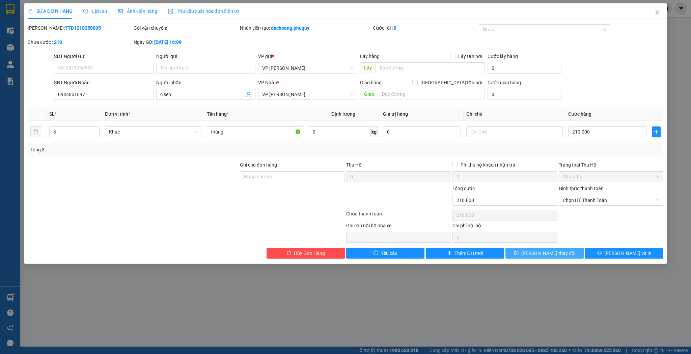
click at [544, 250] on span "[PERSON_NAME] thay đổi" at bounding box center [548, 253] width 54 height 7
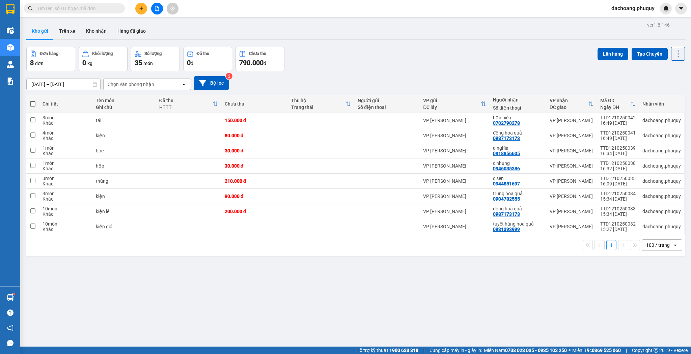
click at [145, 9] on button at bounding box center [141, 9] width 12 height 12
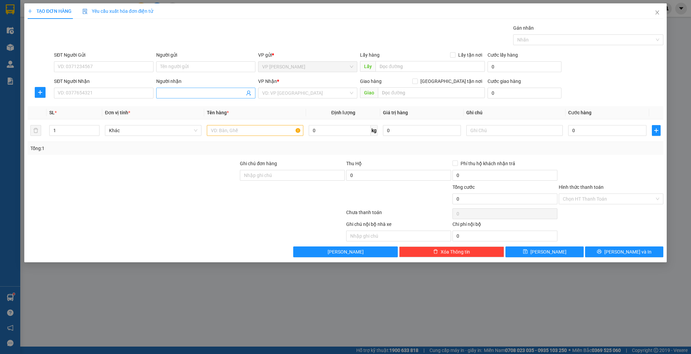
click at [191, 96] on input "Người nhận" at bounding box center [202, 92] width 84 height 7
click at [182, 103] on div "luận huế - 0916603355" at bounding box center [205, 106] width 91 height 7
click at [63, 138] on td "1" at bounding box center [75, 130] width 56 height 23
click at [68, 133] on input "1" at bounding box center [75, 131] width 50 height 10
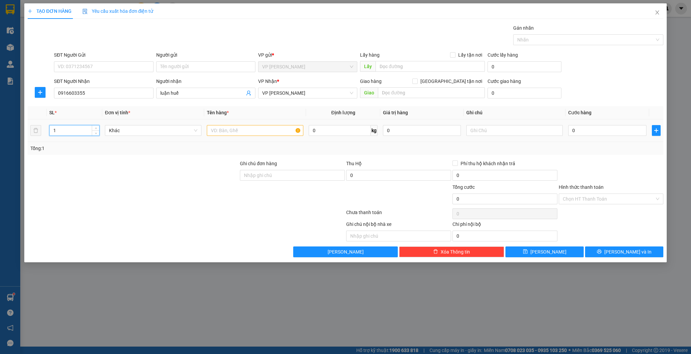
click at [68, 133] on input "1" at bounding box center [75, 131] width 50 height 10
click at [248, 132] on input "text" at bounding box center [255, 130] width 96 height 11
click at [584, 135] on input "0" at bounding box center [607, 130] width 78 height 11
click at [549, 247] on button "[PERSON_NAME]" at bounding box center [544, 252] width 78 height 11
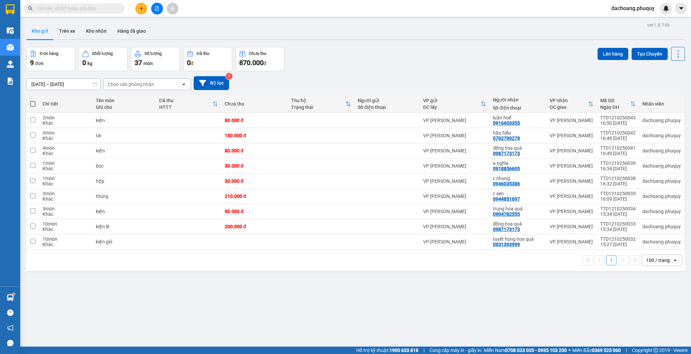
click at [148, 8] on div at bounding box center [157, 9] width 51 height 12
click at [140, 10] on icon "plus" at bounding box center [141, 8] width 5 height 5
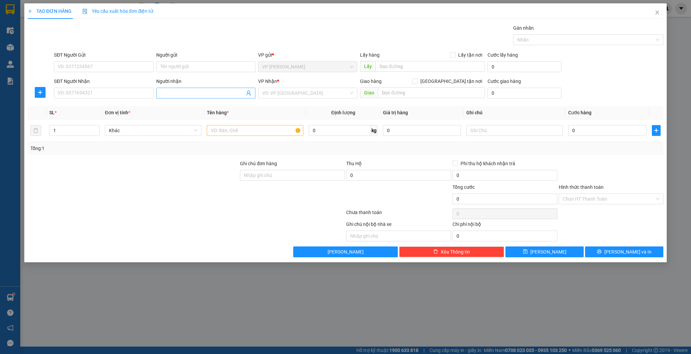
click at [195, 94] on input "Người nhận" at bounding box center [202, 92] width 84 height 7
click at [183, 105] on div "[PERSON_NAME] - 0911069588" at bounding box center [205, 106] width 91 height 7
click at [72, 133] on input "1" at bounding box center [75, 131] width 50 height 10
click at [73, 133] on input "1" at bounding box center [75, 131] width 50 height 10
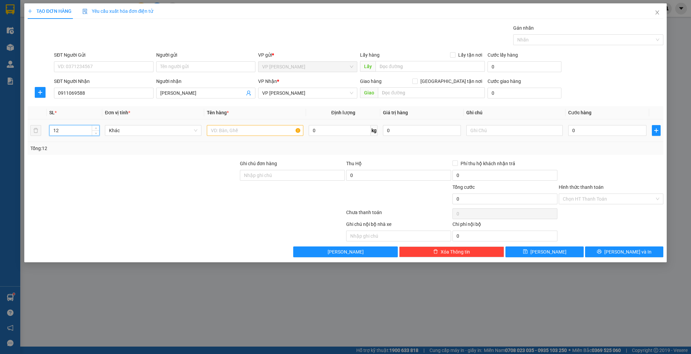
click at [78, 129] on input "12" at bounding box center [75, 131] width 50 height 10
click at [260, 136] on div at bounding box center [255, 130] width 96 height 13
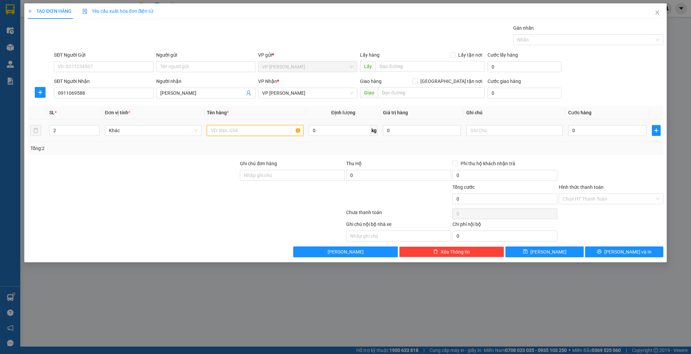
click at [260, 135] on input "text" at bounding box center [255, 130] width 96 height 11
drag, startPoint x: 615, startPoint y: 142, endPoint x: 615, endPoint y: 138, distance: 4.0
click at [615, 141] on div "SL * Đơn vị tính * Tên hàng * Định lượng Giá trị hàng Ghi chú Cước hàng 2 Khác …" at bounding box center [346, 130] width 636 height 49
click at [615, 138] on td "0" at bounding box center [606, 130] width 83 height 23
click at [648, 109] on th "Cước hàng" at bounding box center [606, 112] width 83 height 13
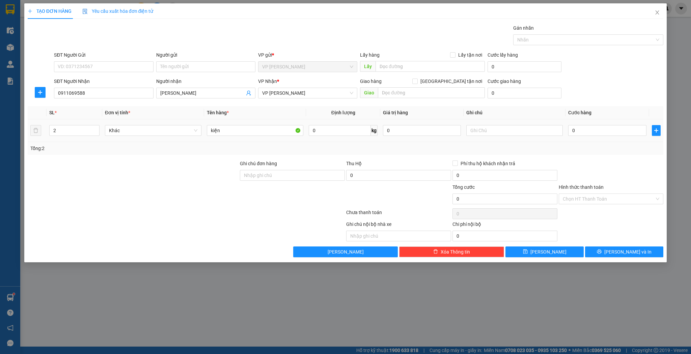
click at [606, 138] on td "0" at bounding box center [606, 130] width 83 height 23
click at [606, 134] on input "0" at bounding box center [607, 130] width 78 height 11
click at [534, 252] on button "[PERSON_NAME]" at bounding box center [544, 252] width 78 height 11
click at [100, 81] on div "SĐT Người Nhận" at bounding box center [103, 81] width 99 height 7
click at [100, 88] on input "SĐT Người Nhận" at bounding box center [103, 93] width 99 height 11
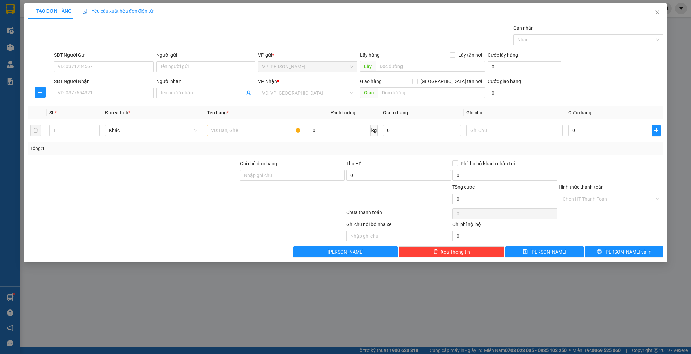
click at [104, 86] on div "SĐT Người Nhận" at bounding box center [103, 83] width 99 height 10
click at [114, 90] on input "SĐT Người Nhận" at bounding box center [103, 93] width 99 height 11
click at [103, 108] on div "0914360810 - bác cầm" at bounding box center [103, 106] width 91 height 7
click at [87, 126] on input "1" at bounding box center [75, 131] width 50 height 10
click at [87, 128] on input "1" at bounding box center [75, 131] width 50 height 10
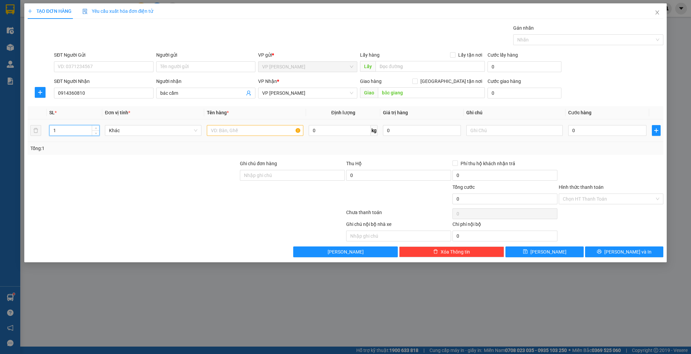
click at [87, 128] on input "1" at bounding box center [75, 131] width 50 height 10
click at [101, 130] on td "1" at bounding box center [75, 130] width 56 height 23
click at [95, 127] on span "up" at bounding box center [96, 129] width 4 height 4
click at [274, 129] on input "text" at bounding box center [255, 130] width 96 height 11
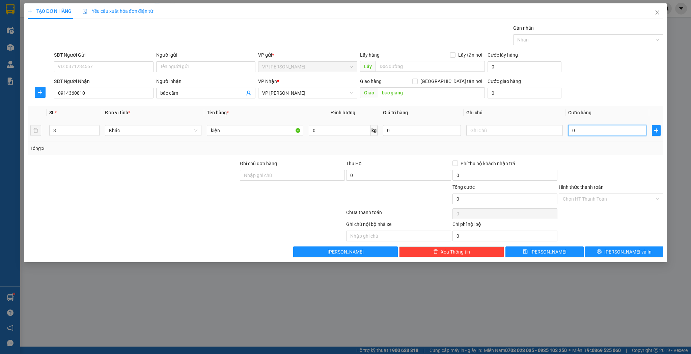
click at [586, 125] on input "0" at bounding box center [607, 130] width 78 height 11
click at [588, 128] on input "0" at bounding box center [607, 130] width 78 height 11
click at [296, 90] on span "VP [PERSON_NAME]" at bounding box center [307, 93] width 91 height 10
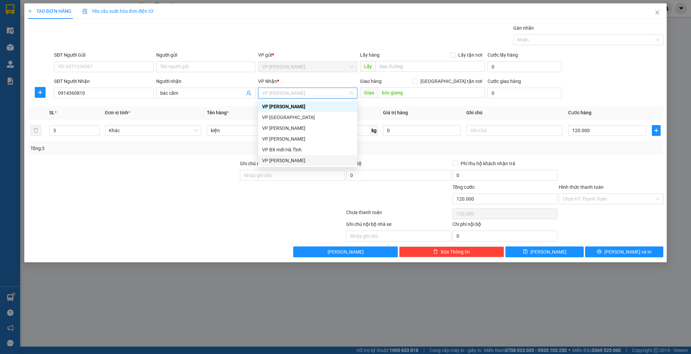
click at [279, 157] on div "VP [PERSON_NAME]" at bounding box center [307, 160] width 91 height 7
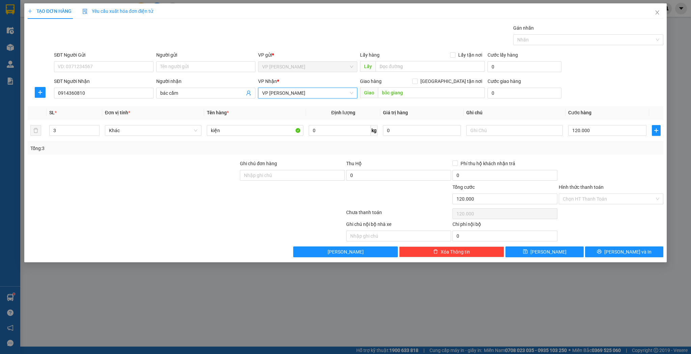
click at [426, 84] on div "Giao hàng [GEOGRAPHIC_DATA] tận nơi" at bounding box center [422, 81] width 125 height 7
click at [419, 93] on input "băc giang" at bounding box center [431, 92] width 107 height 11
click at [530, 254] on button "[PERSON_NAME]" at bounding box center [544, 252] width 78 height 11
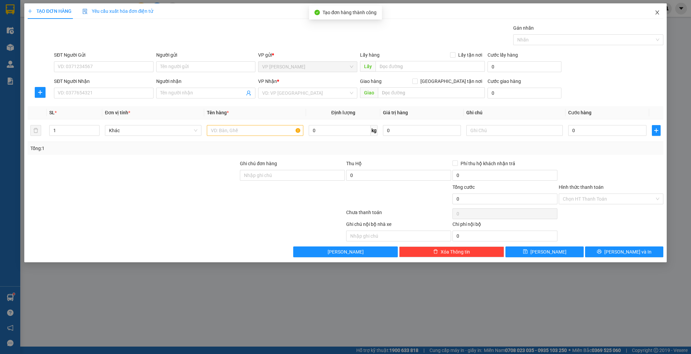
click at [659, 7] on span "Close" at bounding box center [657, 12] width 19 height 19
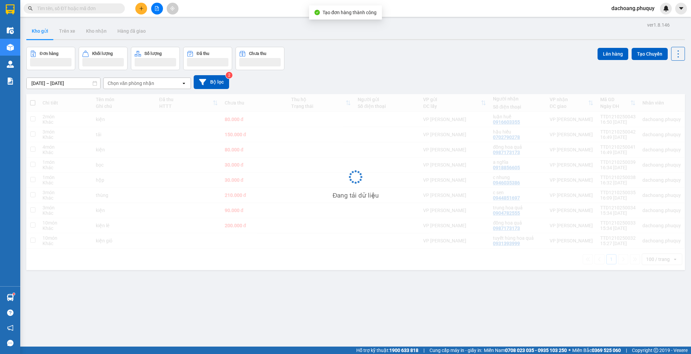
click at [657, 12] on span "dachoang.phuquy" at bounding box center [633, 8] width 54 height 8
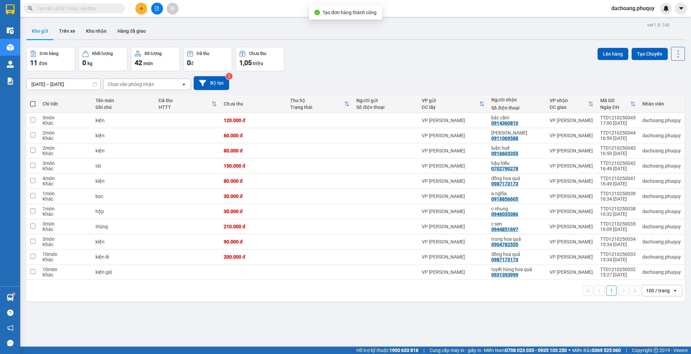
click at [441, 59] on div "Đơn hàng 11 đơn Khối lượng 0 kg Số lượng 42 món Đã thu 0 đ Chưa thu 1,05 triệu …" at bounding box center [355, 59] width 659 height 24
click at [137, 11] on button at bounding box center [141, 9] width 12 height 12
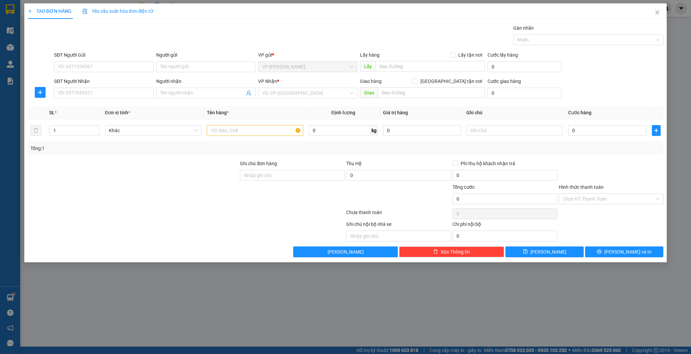
click at [91, 86] on div "SĐT Người Nhận" at bounding box center [103, 83] width 99 height 10
click at [99, 85] on div "SĐT Người Nhận" at bounding box center [103, 83] width 99 height 10
click at [98, 88] on input "SĐT Người Nhận" at bounding box center [103, 93] width 99 height 11
click at [269, 112] on th "Tên hàng *" at bounding box center [255, 112] width 102 height 13
click at [230, 124] on div at bounding box center [255, 130] width 96 height 13
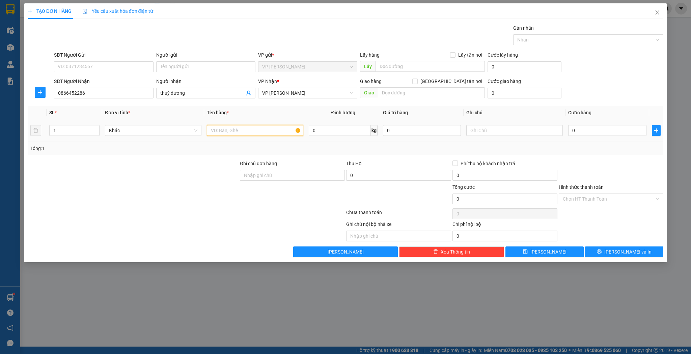
click at [232, 127] on input "text" at bounding box center [255, 130] width 96 height 11
click at [620, 135] on input "0" at bounding box center [607, 130] width 78 height 11
click at [620, 134] on input "0" at bounding box center [607, 130] width 78 height 11
click at [560, 255] on button "[PERSON_NAME]" at bounding box center [544, 252] width 78 height 11
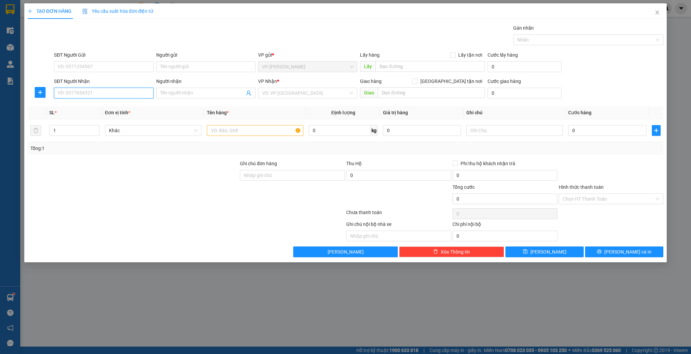
click at [114, 90] on input "SĐT Người Nhận" at bounding box center [103, 93] width 99 height 11
click at [100, 107] on div "0375014929 - A nam hoa quả" at bounding box center [103, 106] width 91 height 7
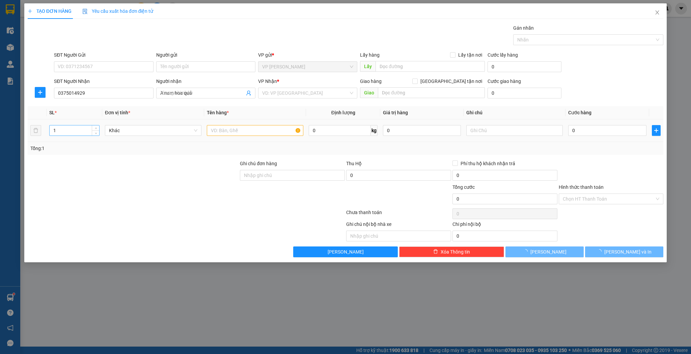
click at [68, 134] on input "1" at bounding box center [75, 131] width 50 height 10
click at [250, 136] on div at bounding box center [255, 130] width 96 height 13
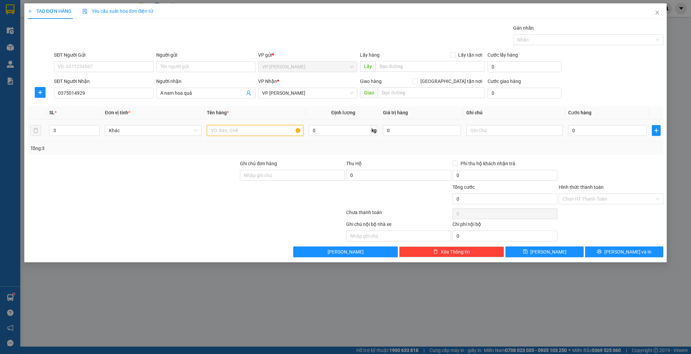
click at [252, 135] on input "text" at bounding box center [255, 130] width 96 height 11
click at [587, 136] on div "0" at bounding box center [607, 130] width 78 height 13
click at [592, 135] on input "0" at bounding box center [607, 130] width 78 height 11
click at [561, 251] on button "[PERSON_NAME]" at bounding box center [544, 252] width 78 height 11
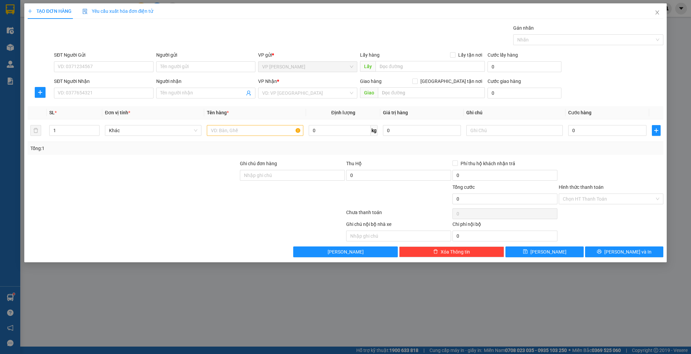
click at [100, 86] on div "SĐT Người Nhận" at bounding box center [103, 83] width 99 height 10
click at [103, 89] on input "SĐT Người Nhận" at bounding box center [103, 93] width 99 height 11
click at [202, 99] on div "Người nhận Tên người nhận" at bounding box center [205, 90] width 99 height 24
click at [201, 94] on input "Người nhận" at bounding box center [202, 92] width 84 height 7
click at [204, 108] on div "vũ hợp - 0847884568" at bounding box center [205, 106] width 91 height 7
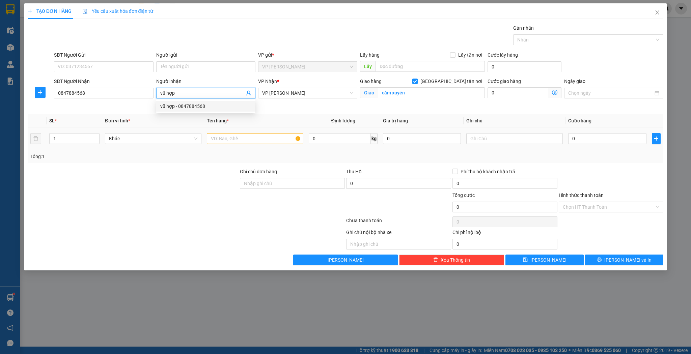
click at [72, 131] on td "1" at bounding box center [75, 139] width 56 height 23
click at [223, 135] on input "text" at bounding box center [255, 138] width 96 height 11
click at [599, 137] on input "0" at bounding box center [607, 138] width 78 height 11
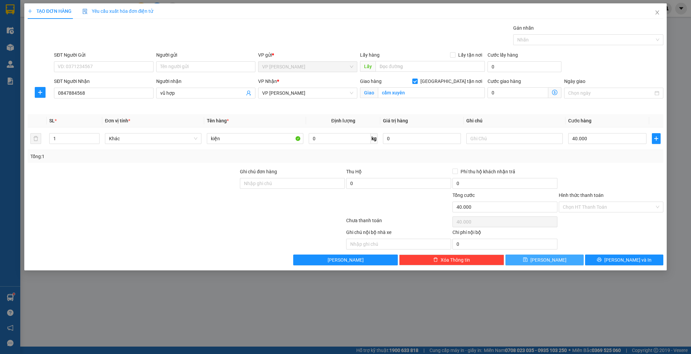
click at [528, 256] on button "[PERSON_NAME]" at bounding box center [544, 260] width 78 height 11
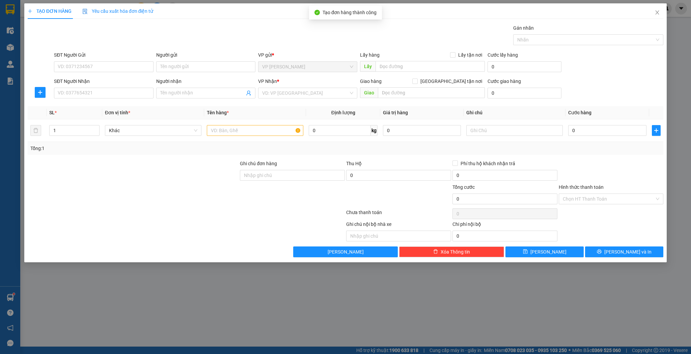
click at [181, 86] on div "Người nhận" at bounding box center [205, 83] width 99 height 10
click at [181, 90] on input "Người nhận" at bounding box center [202, 92] width 84 height 7
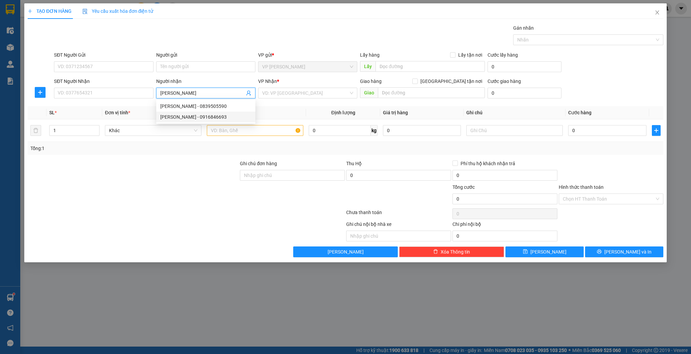
click at [181, 115] on div "[PERSON_NAME] - 0916846693" at bounding box center [205, 116] width 91 height 7
click at [70, 129] on input "1" at bounding box center [75, 131] width 50 height 10
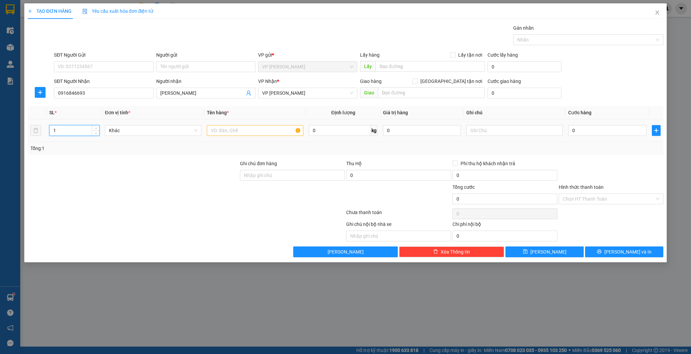
click at [70, 129] on input "1" at bounding box center [75, 131] width 50 height 10
click at [238, 136] on div at bounding box center [255, 130] width 96 height 13
click at [236, 131] on input "text" at bounding box center [255, 130] width 96 height 11
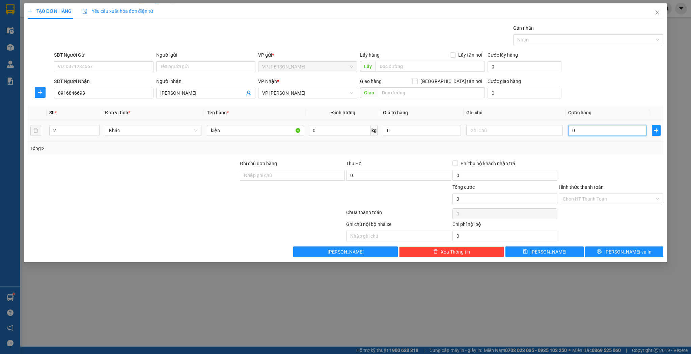
click at [587, 131] on input "0" at bounding box center [607, 130] width 78 height 11
click at [533, 254] on button "[PERSON_NAME]" at bounding box center [544, 252] width 78 height 11
click at [178, 97] on div "Người nhận Tên người nhận" at bounding box center [205, 90] width 99 height 24
click at [179, 94] on input "Người nhận" at bounding box center [202, 92] width 84 height 7
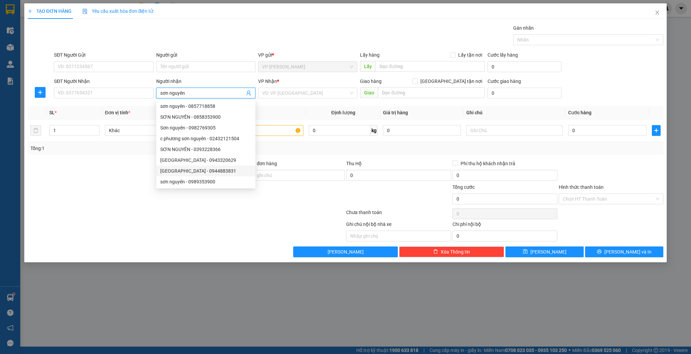
click at [203, 175] on div "[GEOGRAPHIC_DATA] - 0944883831" at bounding box center [205, 171] width 99 height 11
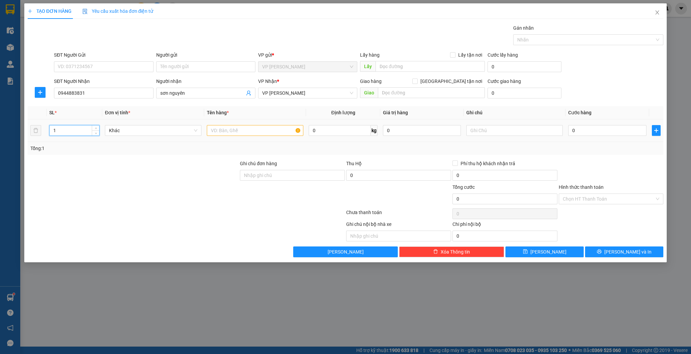
click at [76, 133] on input "1" at bounding box center [75, 131] width 50 height 10
click at [58, 136] on div "4" at bounding box center [74, 130] width 50 height 13
click at [58, 135] on input "4" at bounding box center [75, 131] width 50 height 10
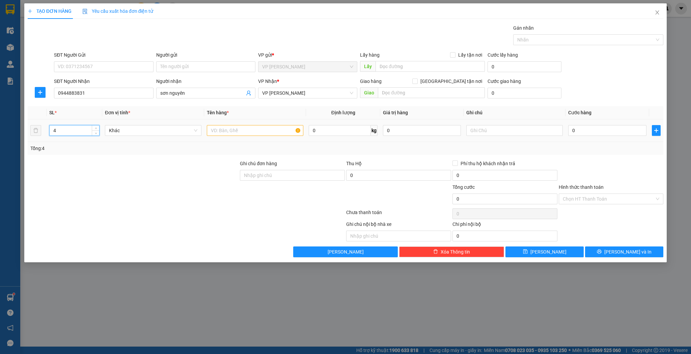
click at [59, 135] on input "4" at bounding box center [75, 131] width 50 height 10
click at [59, 135] on input "45" at bounding box center [75, 131] width 50 height 10
click at [232, 127] on input "text" at bounding box center [255, 130] width 96 height 11
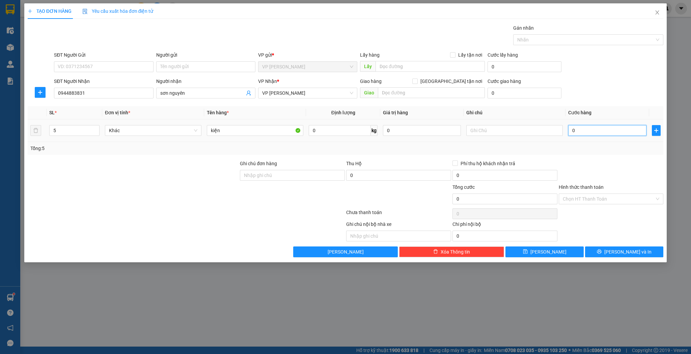
click at [618, 131] on input "0" at bounding box center [607, 130] width 78 height 11
click at [553, 249] on button "[PERSON_NAME]" at bounding box center [544, 252] width 78 height 11
